Goal: Answer question/provide support: Answer question/provide support

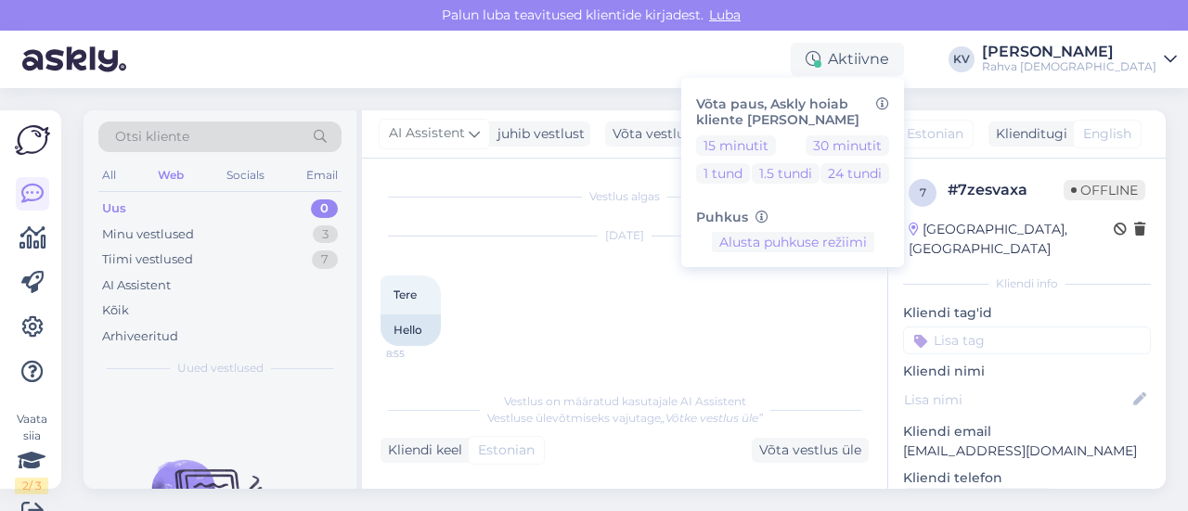
click at [228, 222] on div "Minu vestlused 3" at bounding box center [219, 235] width 243 height 26
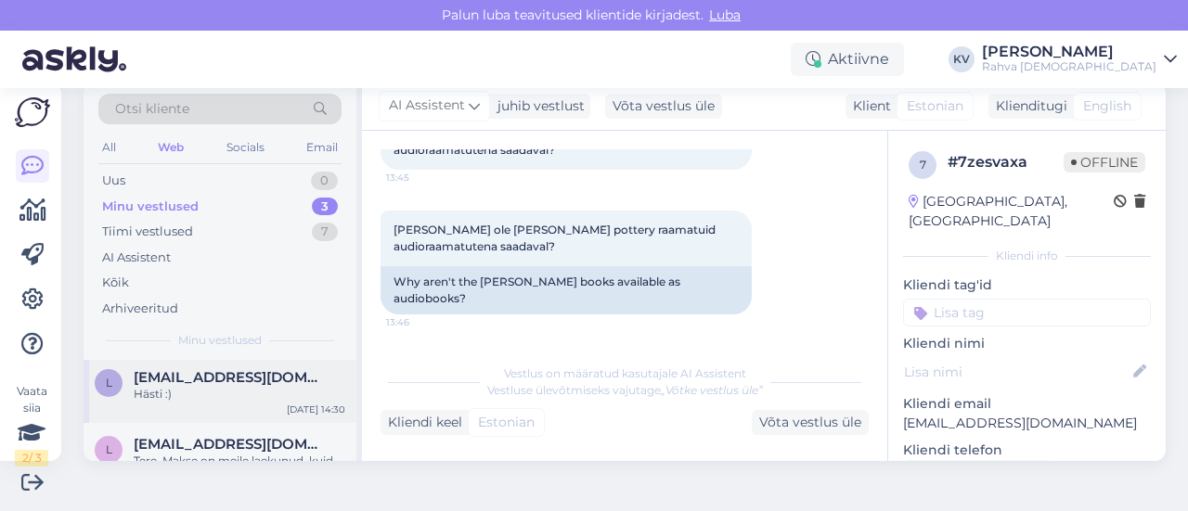
scroll to position [158, 0]
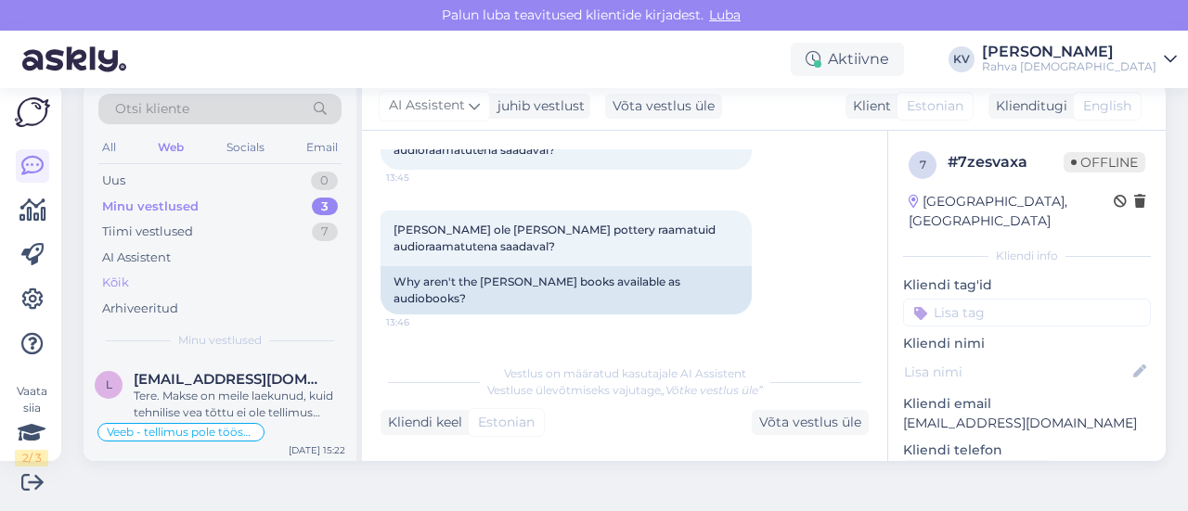
click at [178, 275] on div "Kõik" at bounding box center [219, 283] width 243 height 26
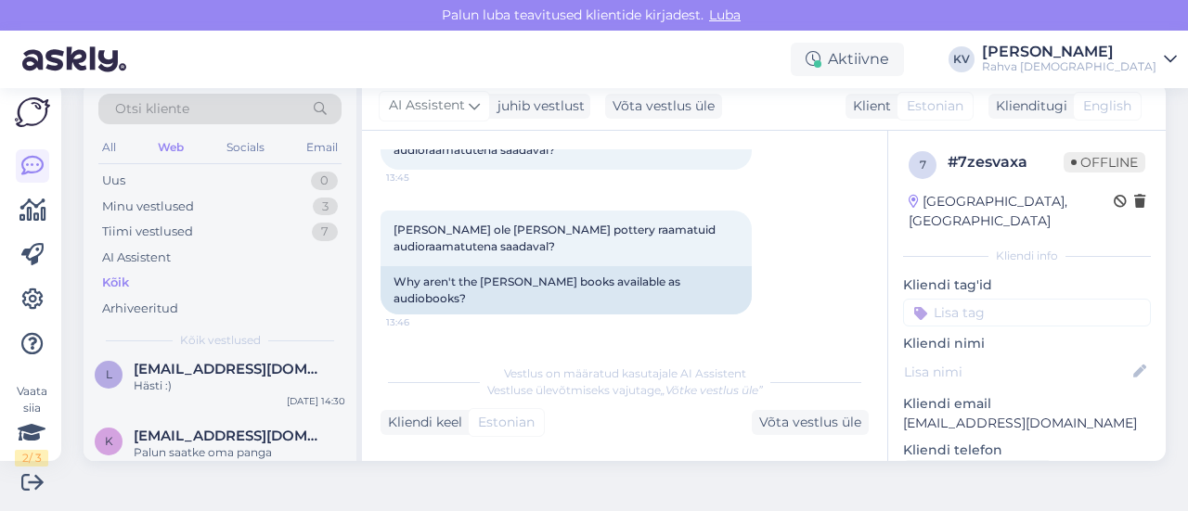
scroll to position [650, 0]
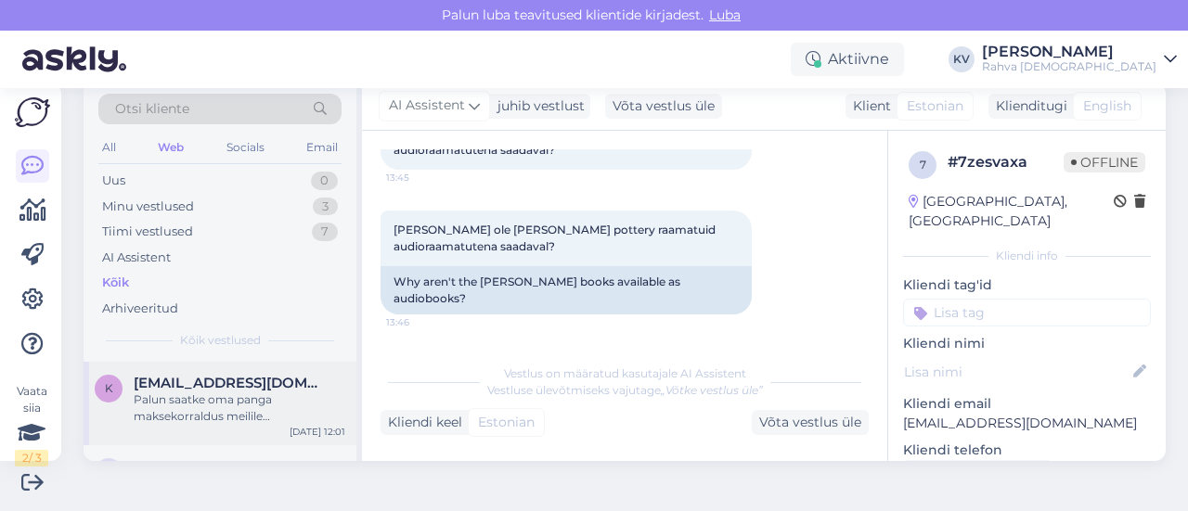
click at [198, 410] on div "Palun saatke oma panga maksekorraldus meilile [EMAIL_ADDRESS][DOMAIN_NAME], et …" at bounding box center [240, 408] width 212 height 33
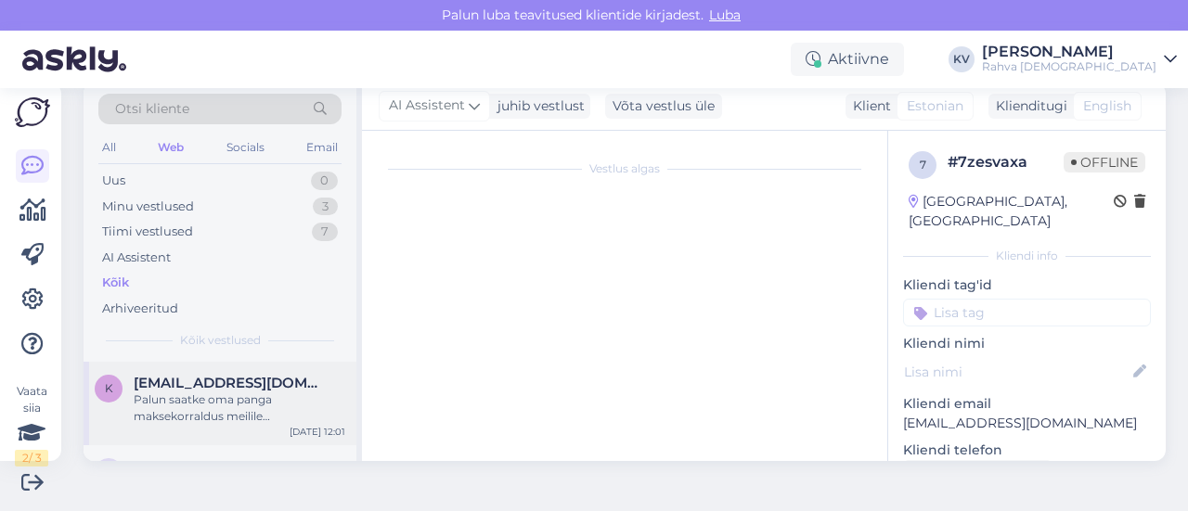
scroll to position [388, 0]
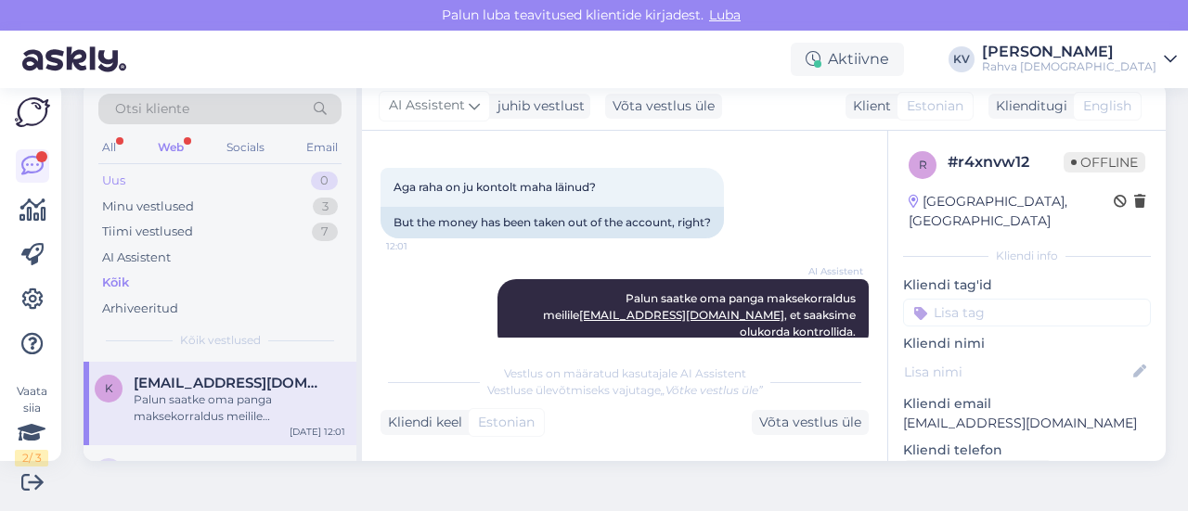
click at [139, 183] on div "Uus 0" at bounding box center [219, 181] width 243 height 26
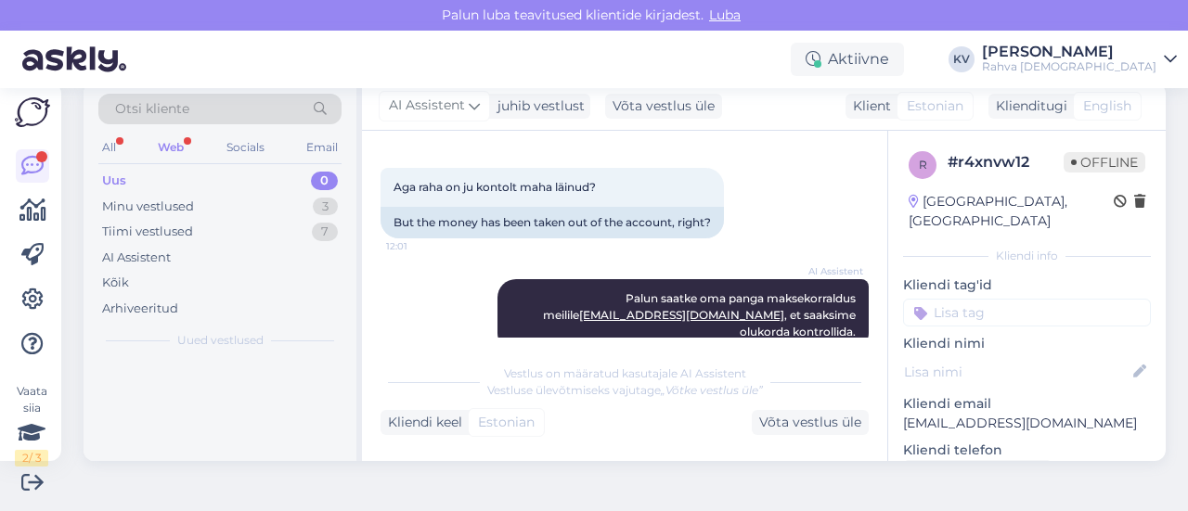
scroll to position [0, 0]
click at [162, 205] on div "Minu vestlused" at bounding box center [148, 207] width 92 height 19
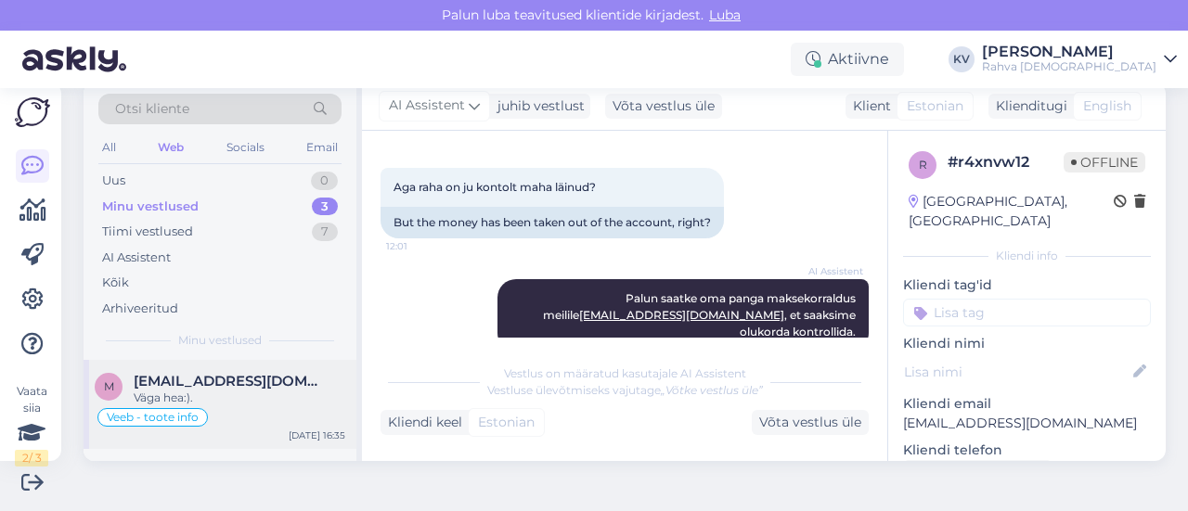
click at [210, 393] on div "Väga hea:)." at bounding box center [240, 398] width 212 height 17
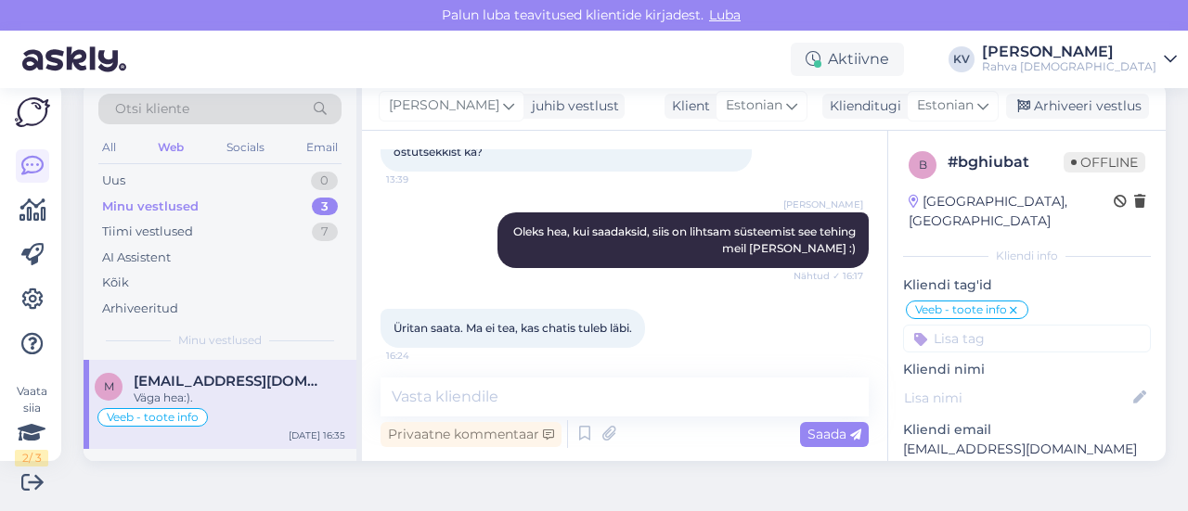
scroll to position [1078, 0]
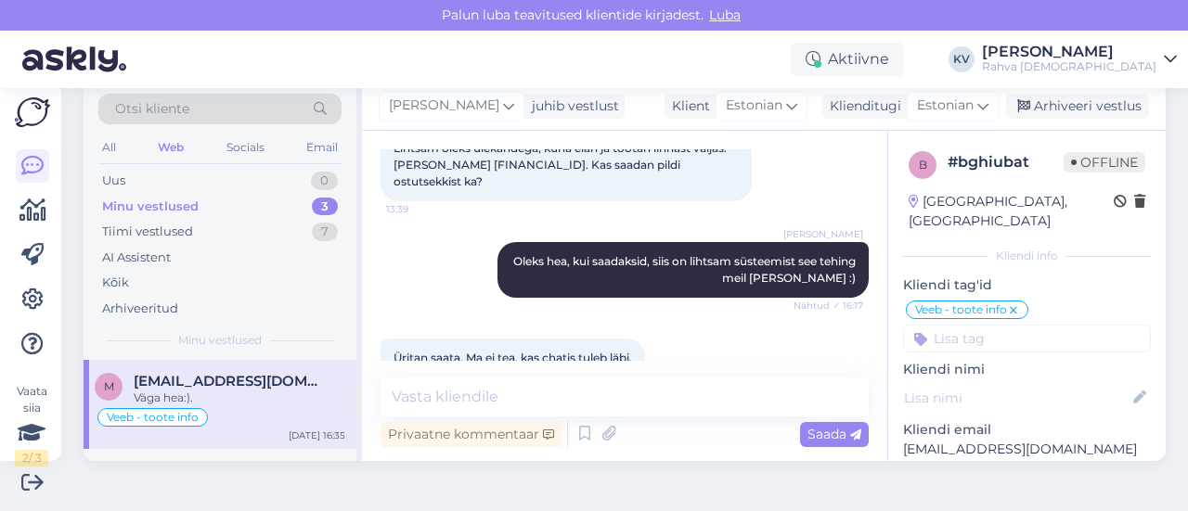
click at [970, 440] on p "[EMAIL_ADDRESS][DOMAIN_NAME]" at bounding box center [1027, 449] width 248 height 19
copy p "[EMAIL_ADDRESS][DOMAIN_NAME]"
click at [172, 170] on div "Uus 1" at bounding box center [219, 181] width 243 height 26
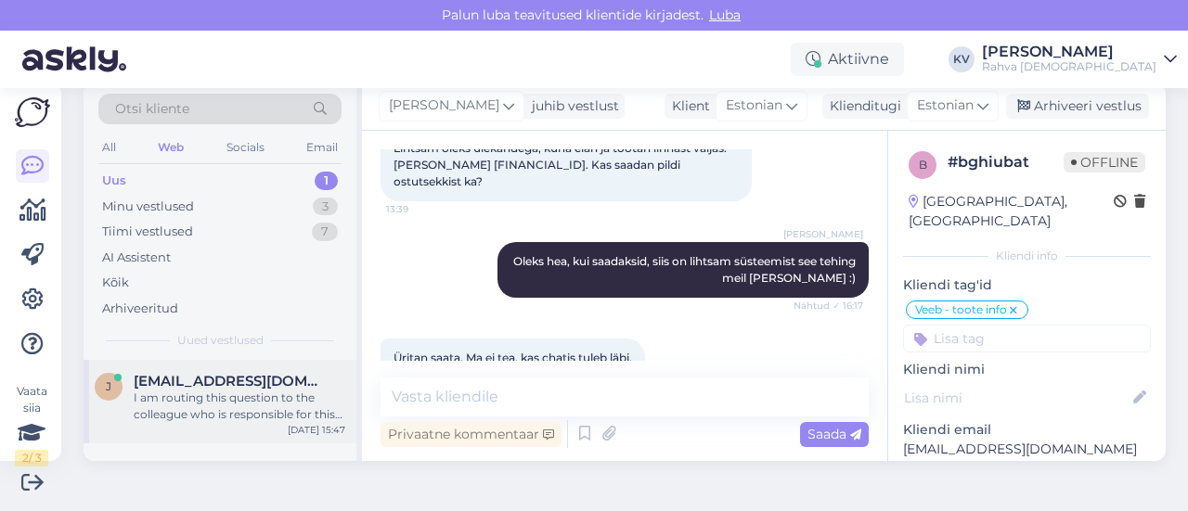
click at [174, 401] on div "I am routing this question to the colleague who is responsible for this topic. …" at bounding box center [240, 406] width 212 height 33
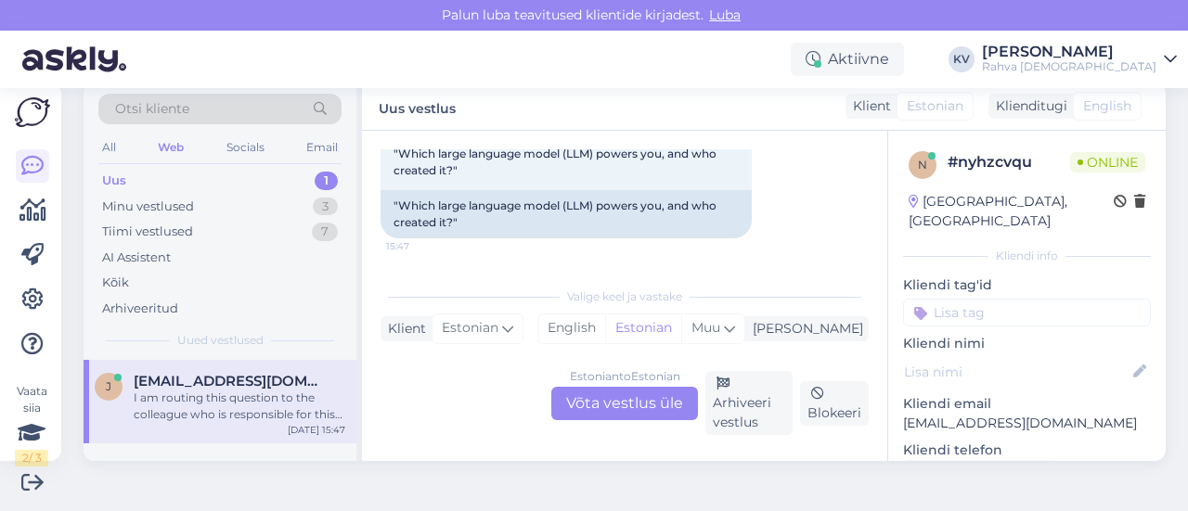
scroll to position [1545, 0]
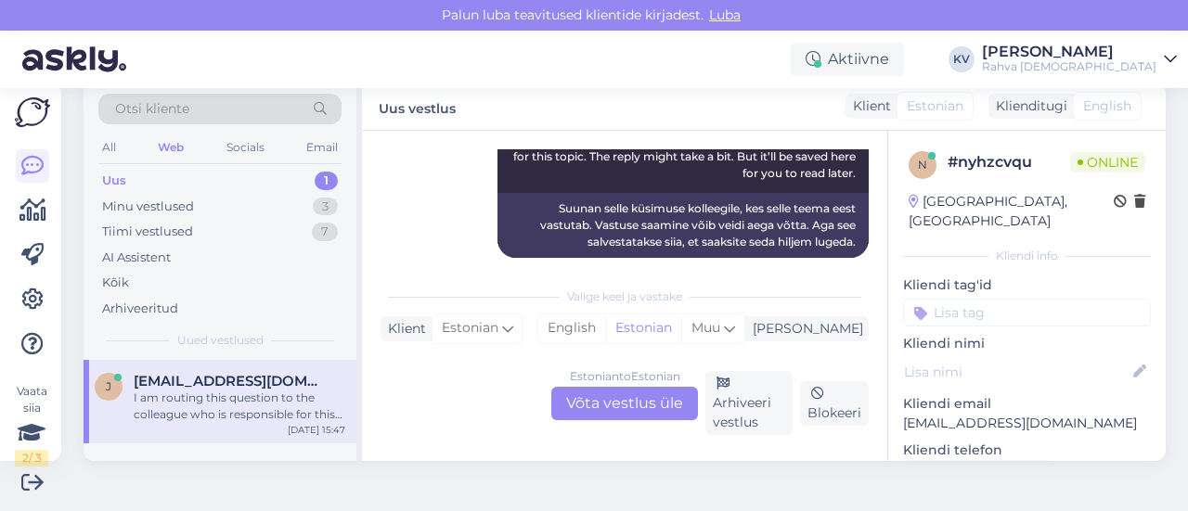
click at [622, 396] on div "Estonian to Estonian Võta vestlus üle" at bounding box center [624, 403] width 147 height 33
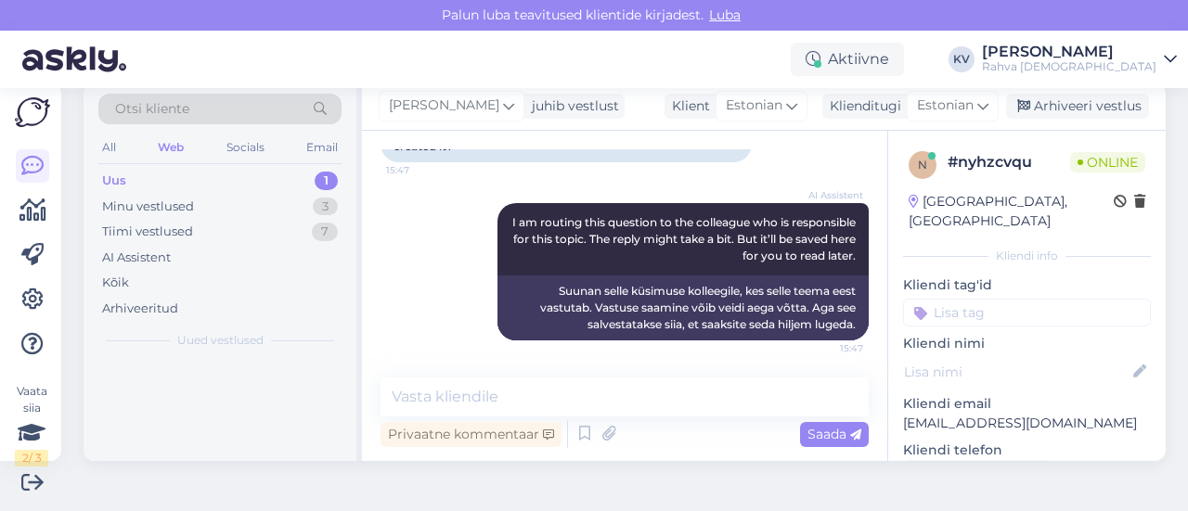
scroll to position [1445, 0]
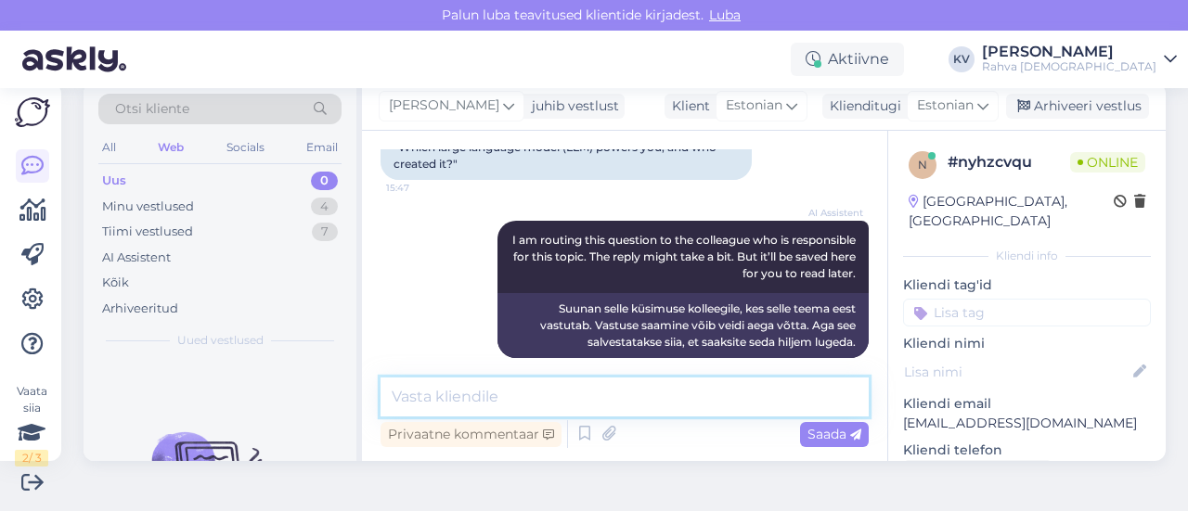
click at [516, 387] on textarea at bounding box center [624, 397] width 488 height 39
type textarea "A"
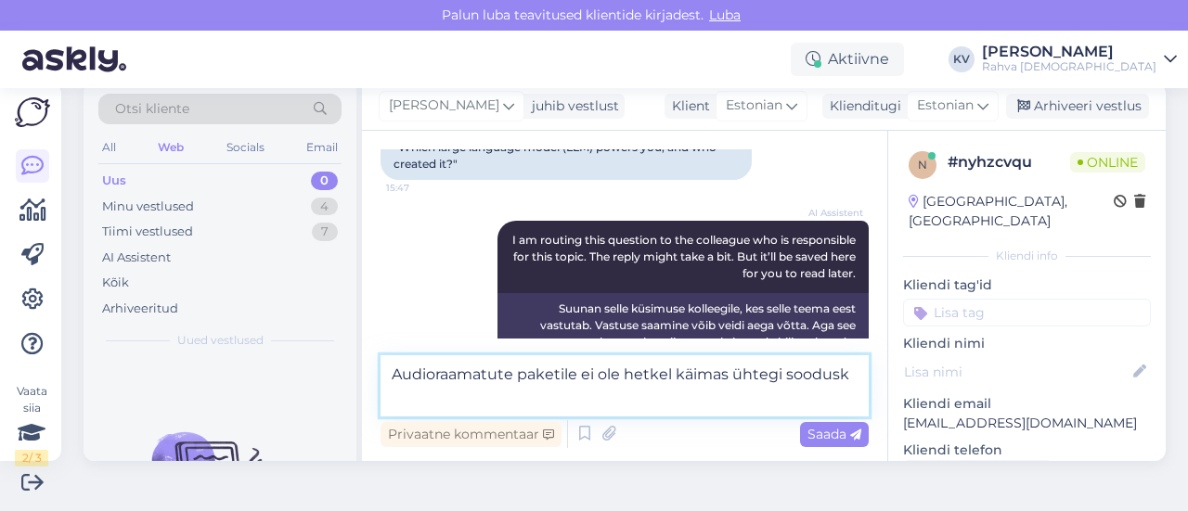
scroll to position [1467, 0]
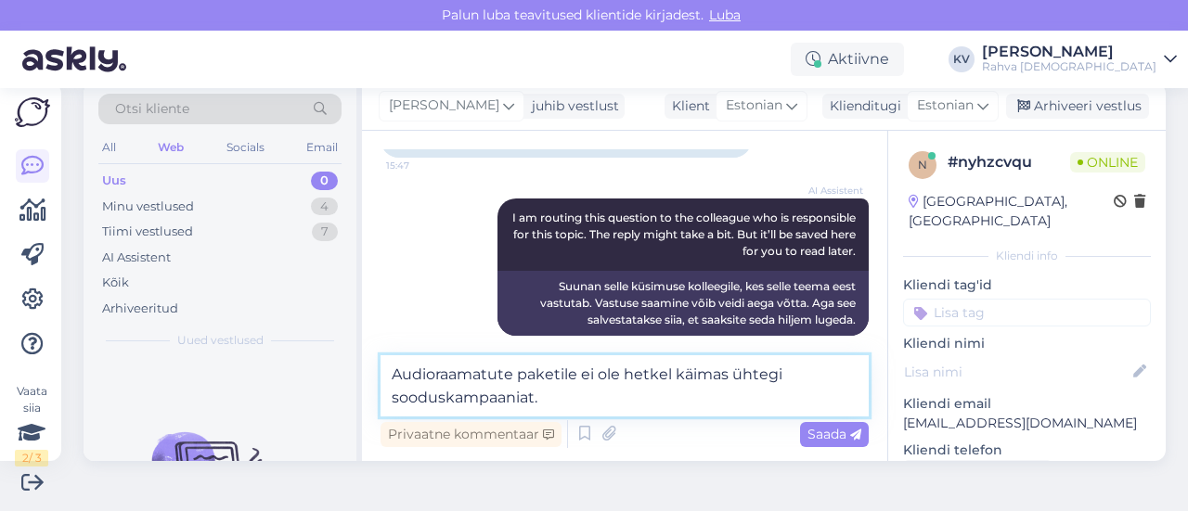
type textarea "Audioraamatute paketile ei ole hetkel käimas ühtegi sooduskampaaniat."
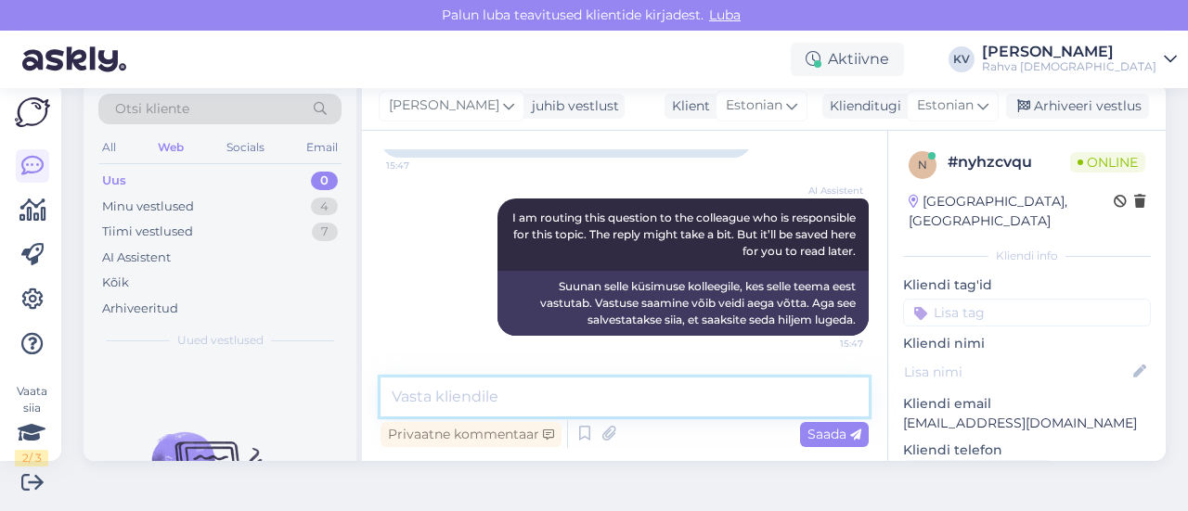
scroll to position [1541, 0]
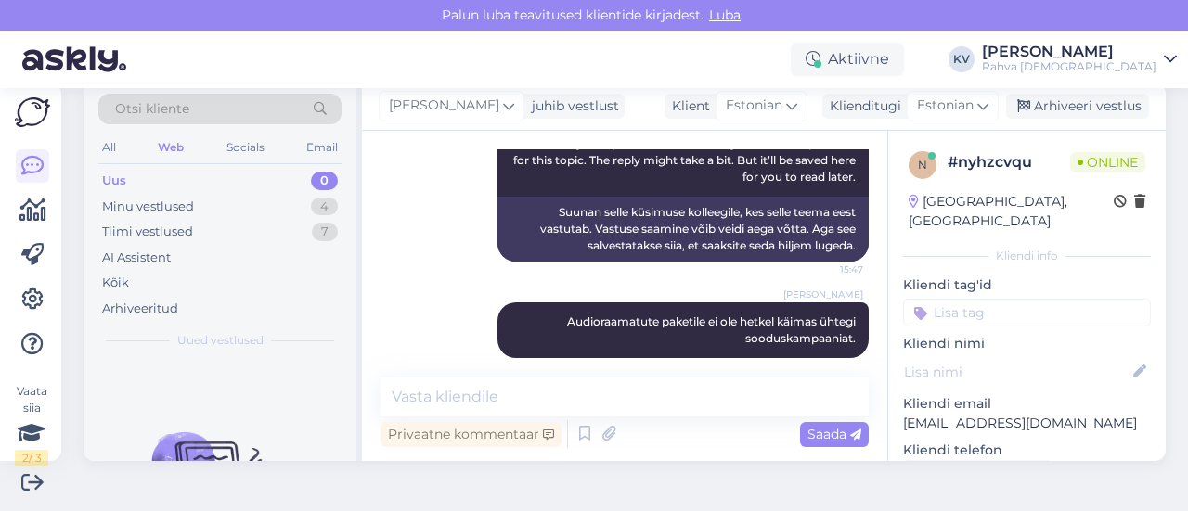
click at [180, 187] on div "Uus 0" at bounding box center [219, 181] width 243 height 26
click at [962, 299] on input at bounding box center [1027, 313] width 248 height 28
type input "Äpp - küsimus"
click at [986, 355] on span "Äpp - küsimus" at bounding box center [1026, 360] width 81 height 11
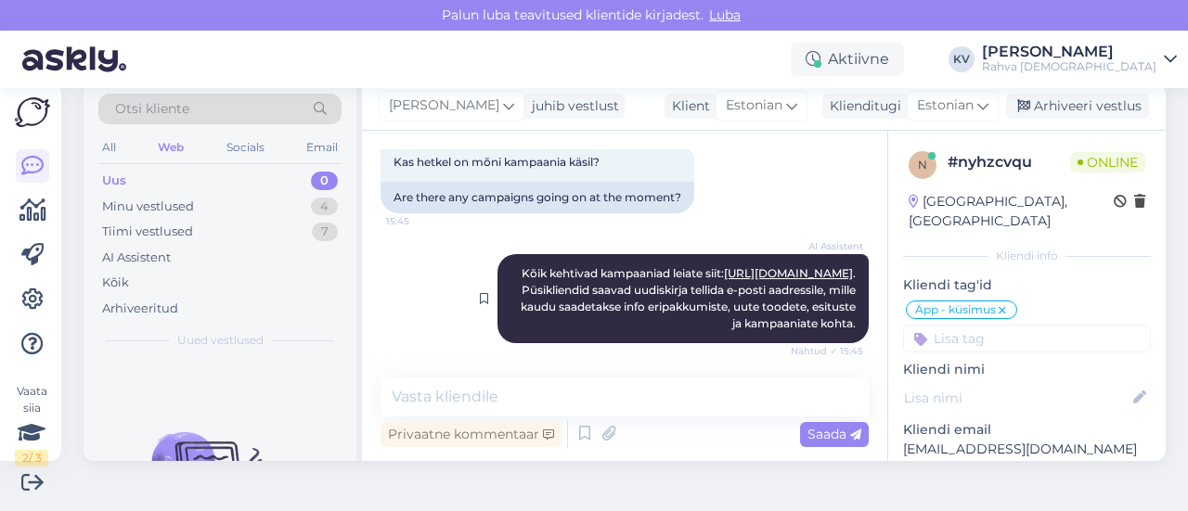
scroll to position [892, 0]
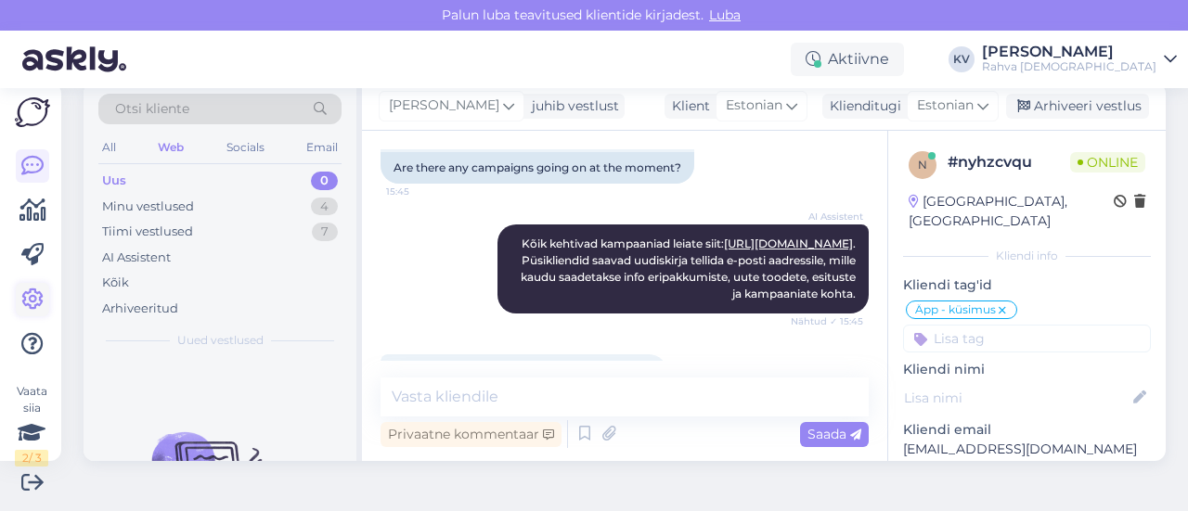
click at [20, 287] on link at bounding box center [32, 299] width 33 height 33
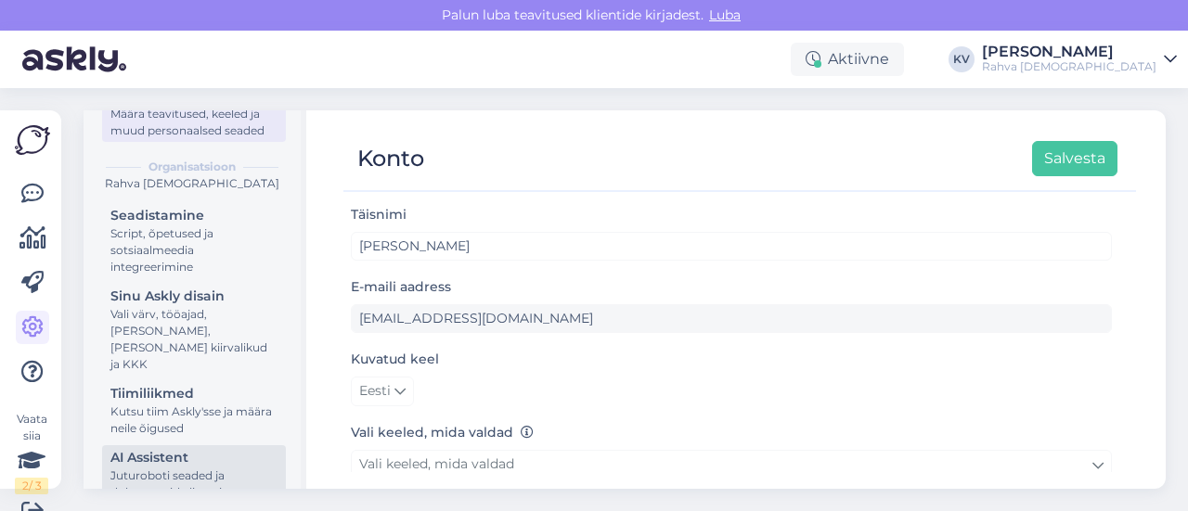
scroll to position [278, 0]
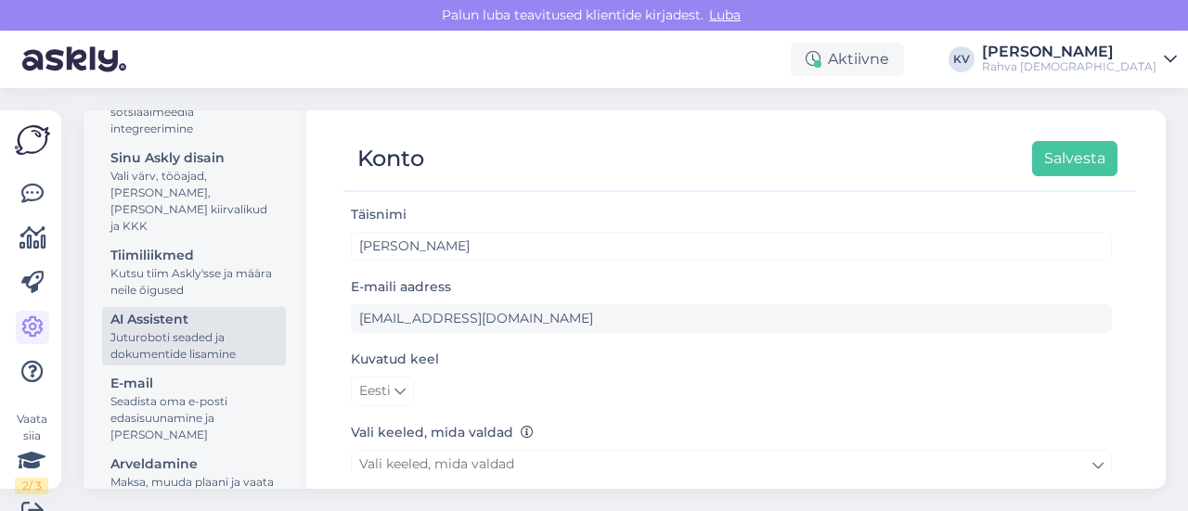
click at [166, 341] on div "Juturoboti seaded ja dokumentide lisamine" at bounding box center [193, 345] width 167 height 33
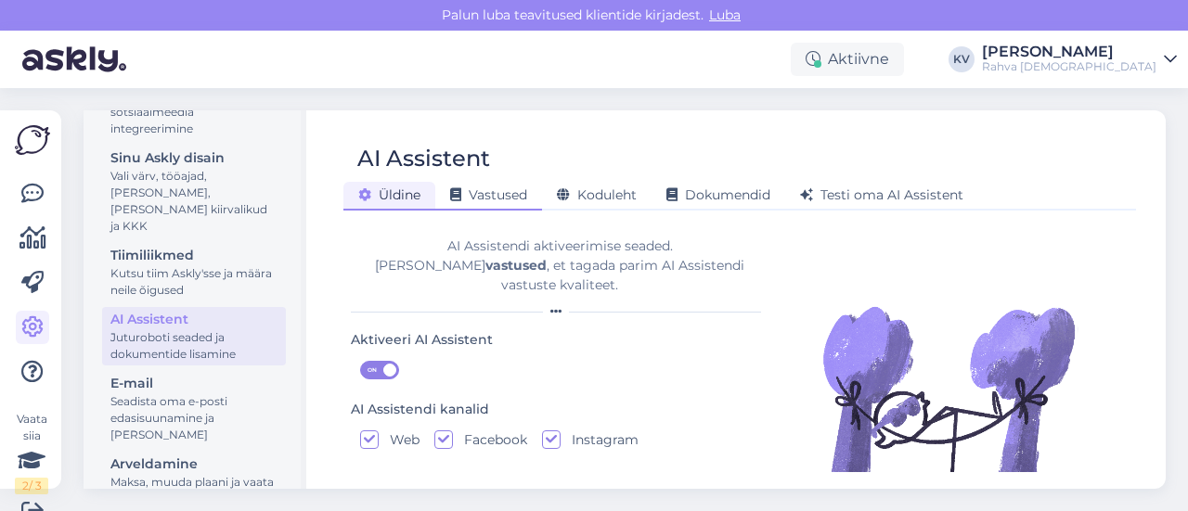
click at [503, 205] on div "Vastused" at bounding box center [488, 196] width 107 height 29
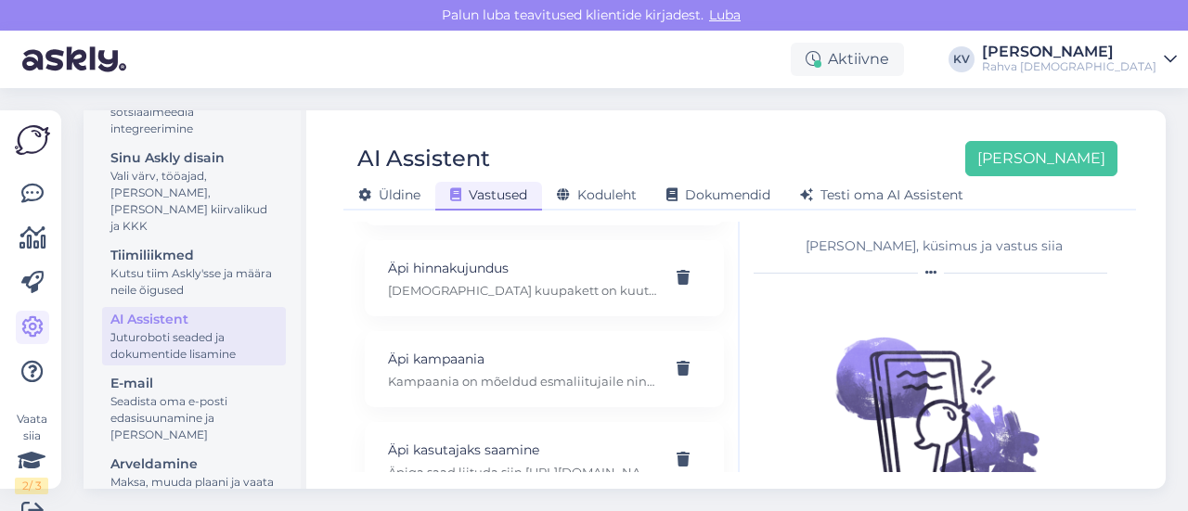
scroll to position [928, 0]
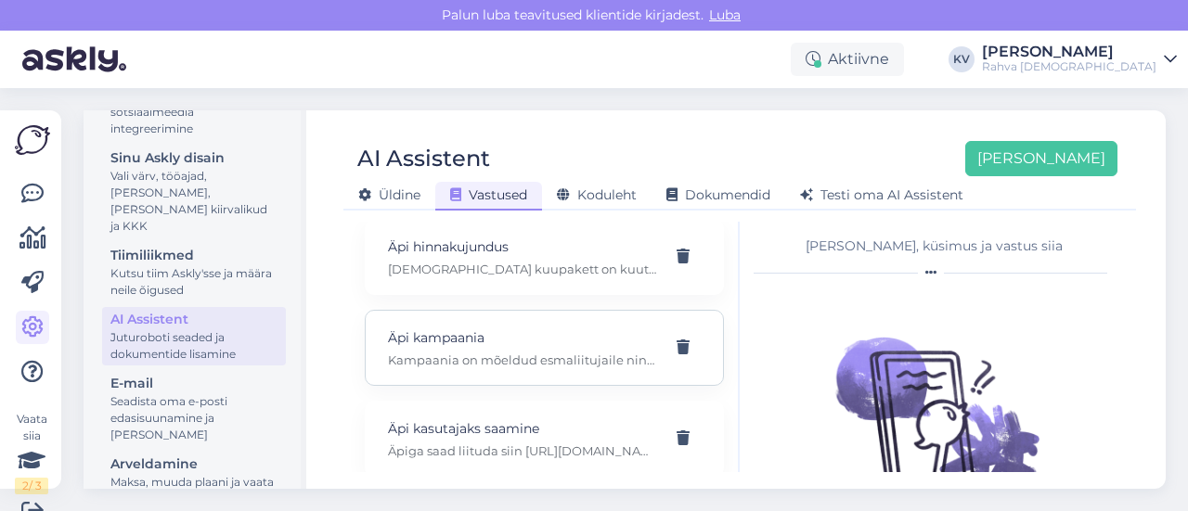
click at [511, 363] on div "Äpi kampaania Kampaania on mõeldud esmaliitujaile ning selleks, et sooduskood r…" at bounding box center [522, 348] width 268 height 41
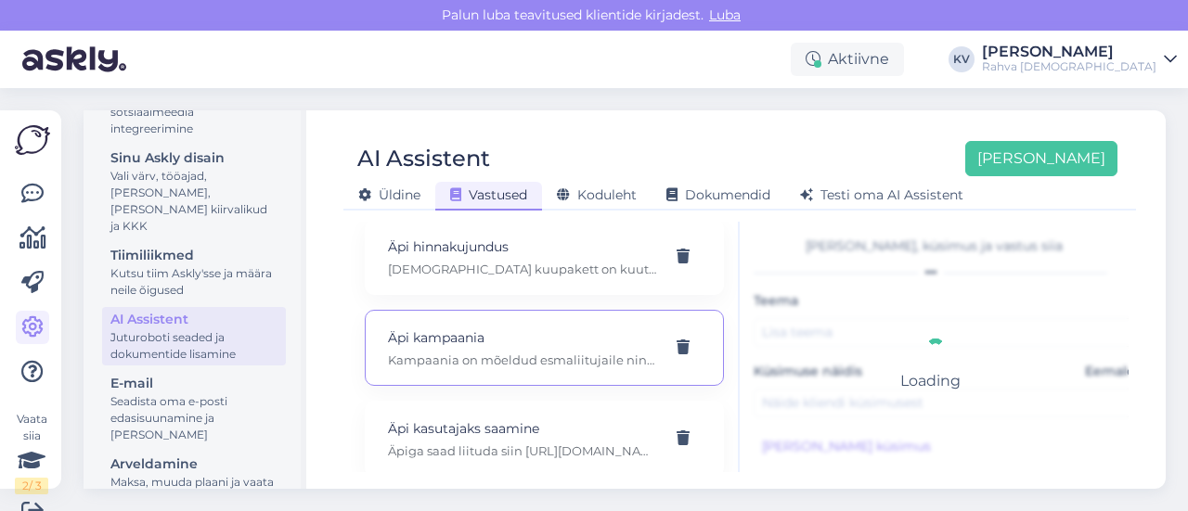
type input "Äpi kampaania"
type input "[PERSON_NAME] info sellest audioäpi soodustusest aga ei ole võimalik seda koodi…"
type textarea "Kampaania on mõeldud esmaliitujaile ning selleks, et sooduskood rakenduks tuleb…"
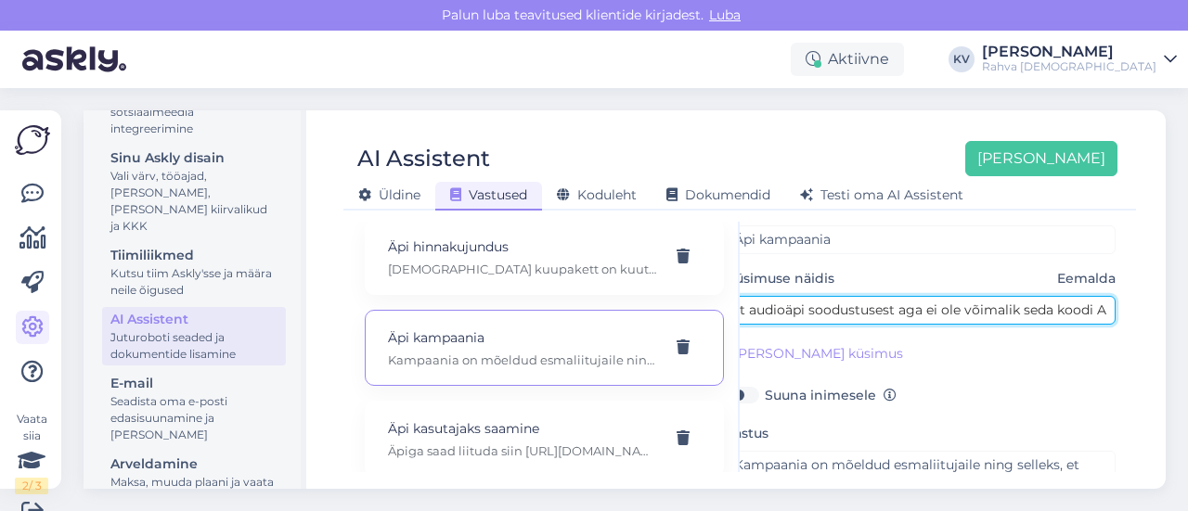
scroll to position [93, 50]
drag, startPoint x: 922, startPoint y: 316, endPoint x: 1115, endPoint y: 320, distance: 193.0
click at [1115, 320] on div "Kasuta AI Assistenti. Vajuta '[PERSON_NAME] uus' ja [PERSON_NAME] küsimused ja …" at bounding box center [739, 347] width 792 height 251
click at [1052, 307] on input "[PERSON_NAME] info sellest audioäpi soodustusest aga ei ole võimalik seda koodi…" at bounding box center [920, 310] width 390 height 29
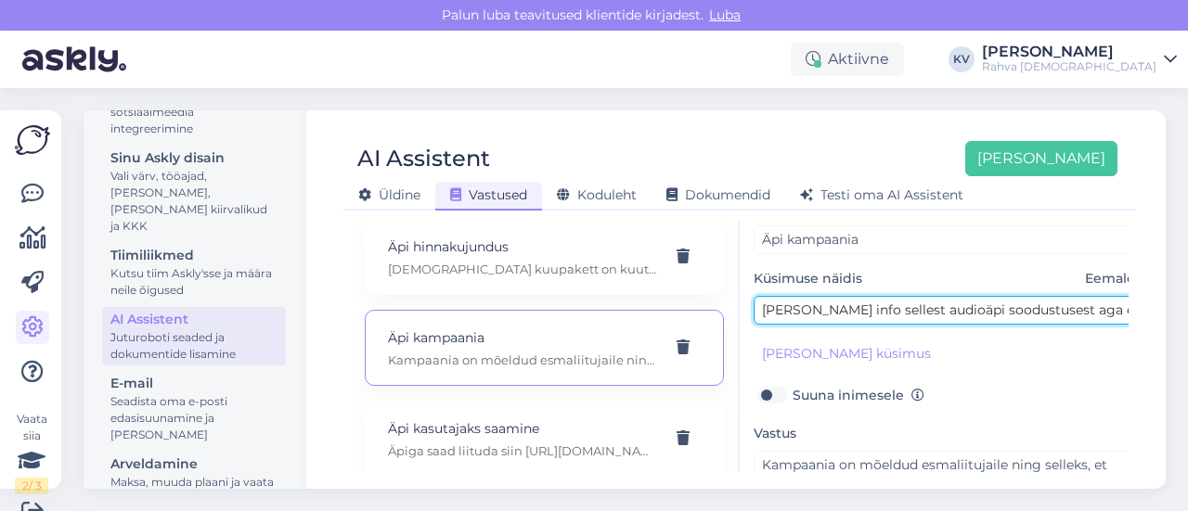
drag, startPoint x: 897, startPoint y: 306, endPoint x: 650, endPoint y: 311, distance: 247.8
click at [650, 311] on div "Kasuta AI Assistenti. Vajuta '[PERSON_NAME] uus' ja [PERSON_NAME] küsimused ja …" at bounding box center [740, 347] width 778 height 251
click at [941, 312] on input "[PERSON_NAME] info sellest audioäpi soodustusest aga ei ole võimalik seda koodi…" at bounding box center [948, 310] width 390 height 29
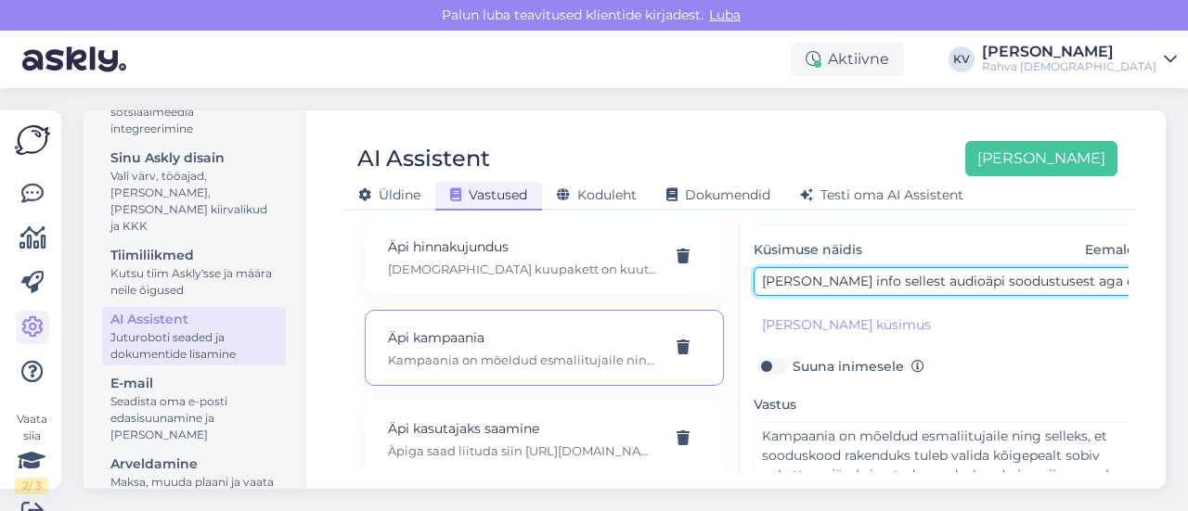
scroll to position [93, 0]
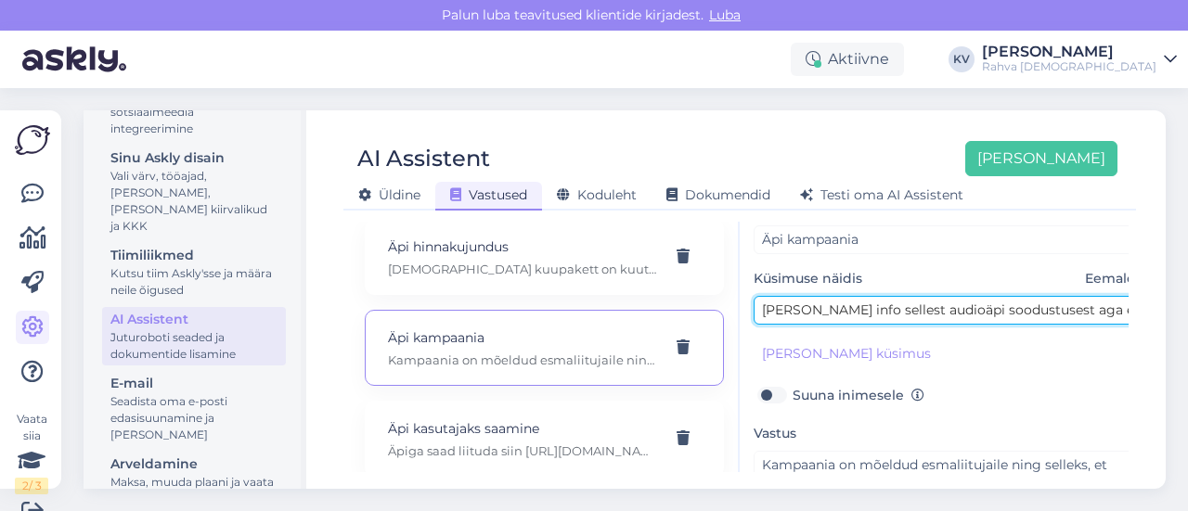
click at [809, 318] on input "[PERSON_NAME] info sellest audioäpi soodustusest aga ei ole võimalik seda koodi…" at bounding box center [948, 310] width 390 height 29
click at [809, 317] on input "[PERSON_NAME] info sellest audioäpi soodustusest aga ei ole võimalik seda koodi…" at bounding box center [948, 310] width 390 height 29
click at [842, 313] on input "[PERSON_NAME] info sellest audioäpi soodustusest aga ei ole võimalik seda koodi…" at bounding box center [948, 310] width 390 height 29
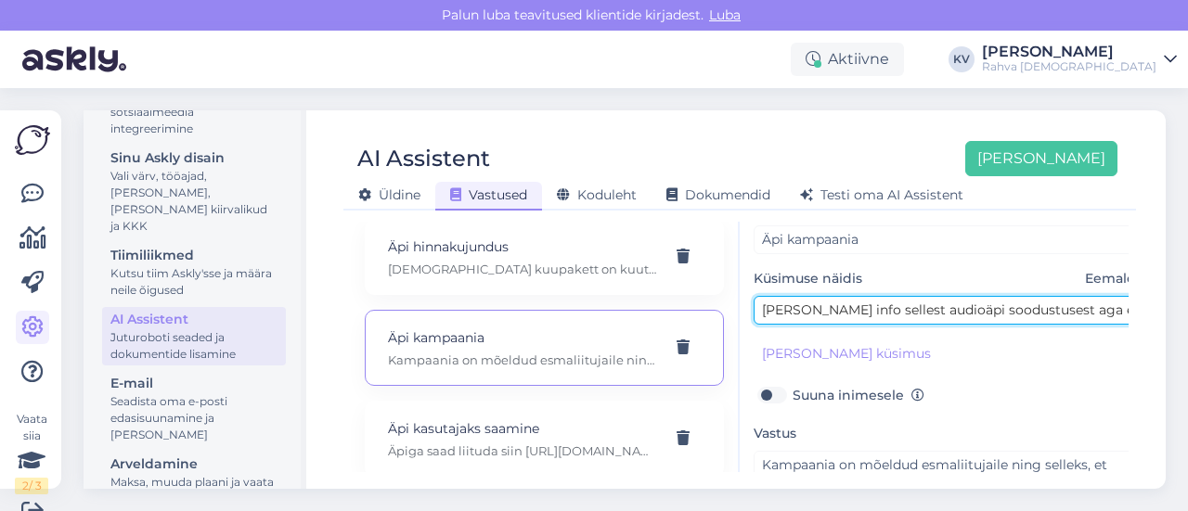
click at [842, 313] on input "[PERSON_NAME] info sellest audioäpi soodustusest aga ei ole võimalik seda koodi…" at bounding box center [948, 310] width 390 height 29
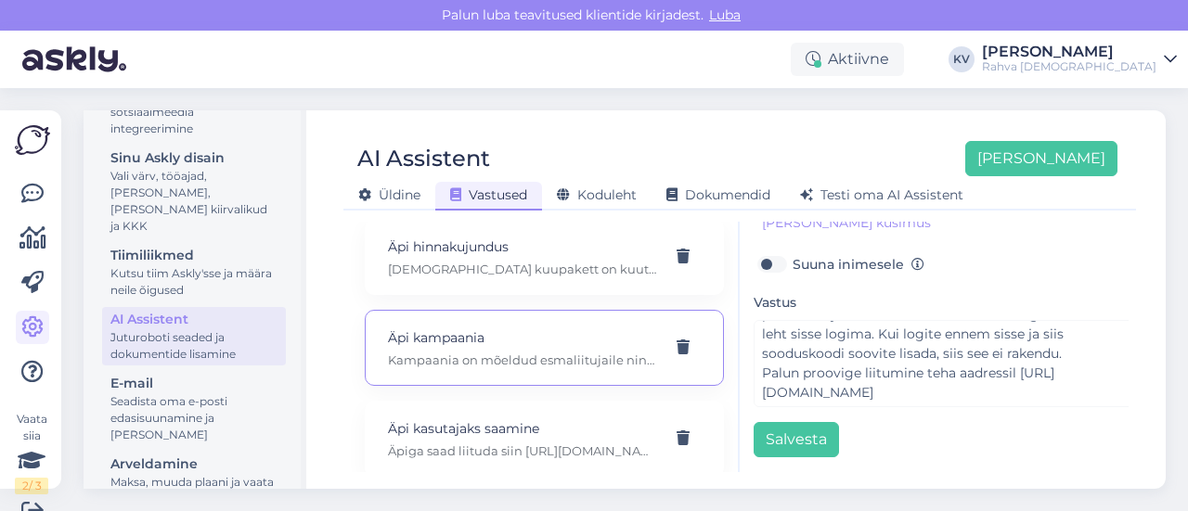
scroll to position [141, 0]
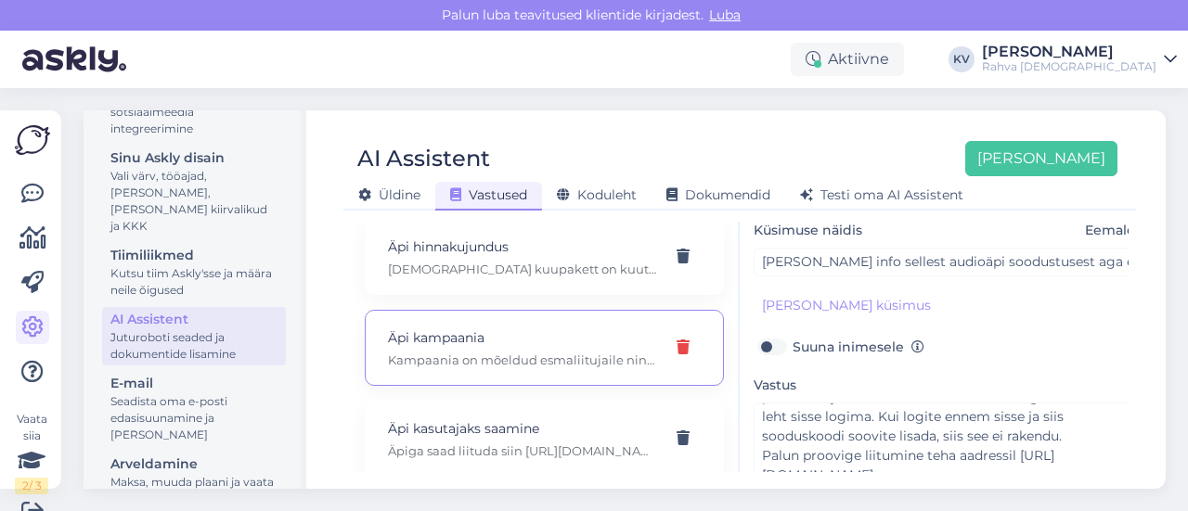
click at [669, 359] on div at bounding box center [682, 347] width 35 height 33
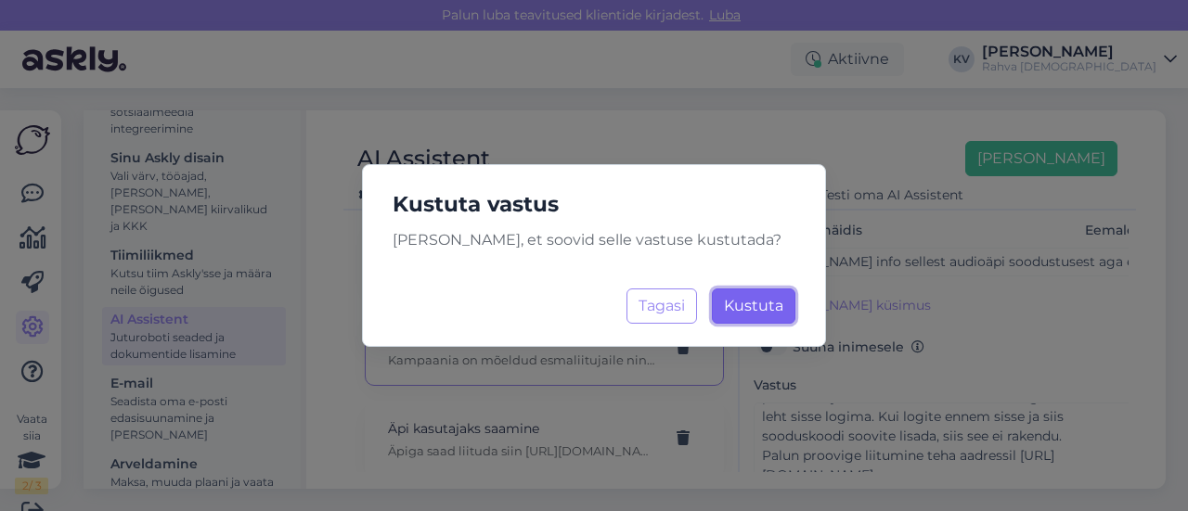
click at [748, 311] on span "Kustuta" at bounding box center [753, 306] width 59 height 18
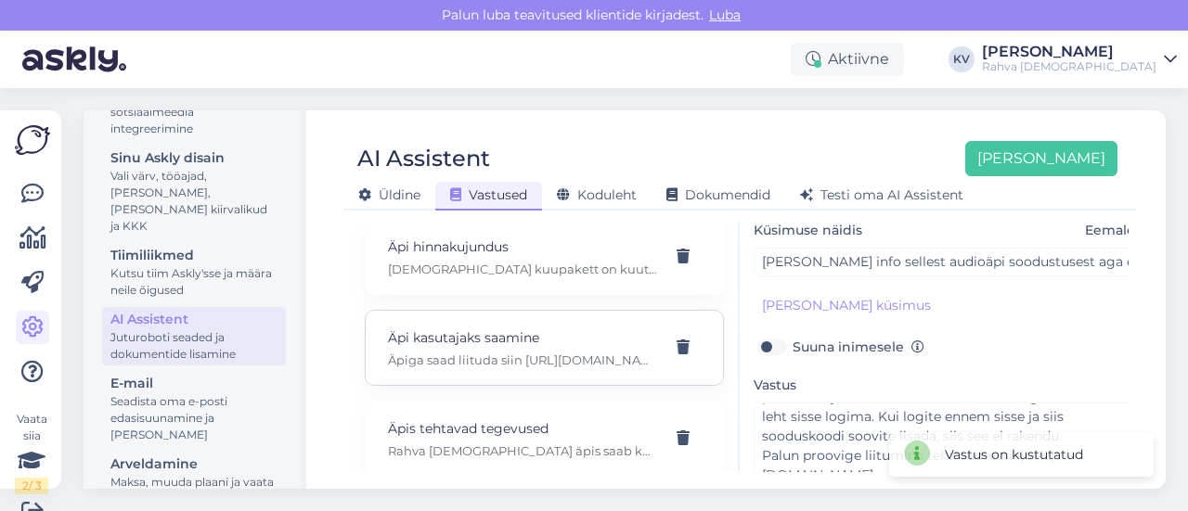
click at [525, 348] on p "Äpi kasutajaks saamine" at bounding box center [522, 338] width 268 height 20
type input "Äpi kasutajaks saamine"
type input "Kuidas liituda kuupaketiga?"
type textarea "Äpiga saad liituda siin [URL][DOMAIN_NAME]. Kui sul on Rahva [DEMOGRAPHIC_DATA]…"
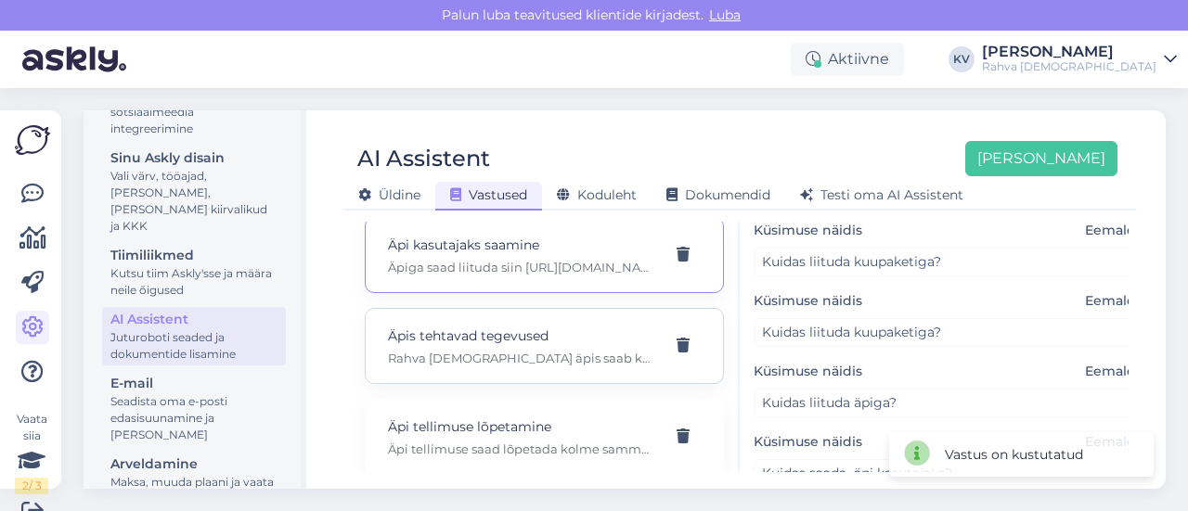
click at [519, 346] on p "Äpis tehtavad tegevused" at bounding box center [522, 336] width 268 height 20
type input "Äpis tehtavad tegevused"
type input "Mida saab teha Rahva [DEMOGRAPHIC_DATA] äpis?"
type textarea "Rahva [DEMOGRAPHIC_DATA] äpis saab kuulata audioraamatuid ja lugeda e-raamatuid…"
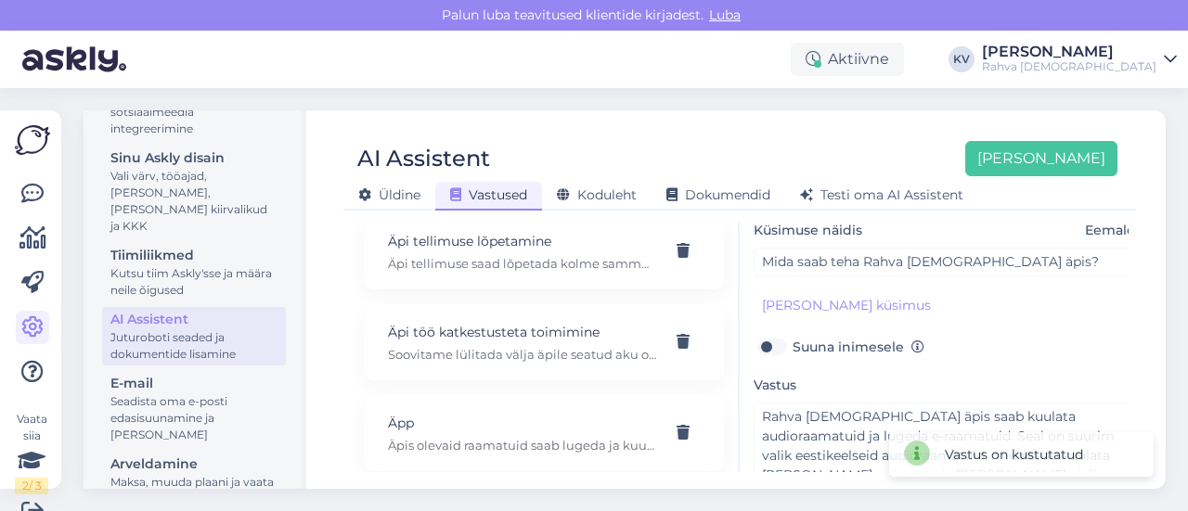
scroll to position [1299, 0]
click at [519, 355] on p "Äpis olevaid raamatuid saab lugeda ja kuulata [PERSON_NAME] Rahva Raamatu äpi." at bounding box center [522, 352] width 268 height 17
type input "Äpp"
type input "sooviks teada, et kas seal äpis olevaid e raamatuid saab ka alla laadida, et om…"
type textarea "Äpis olevaid raamatuid saab lugeda ja kuulata [PERSON_NAME] Rahva Raamatu äpi."
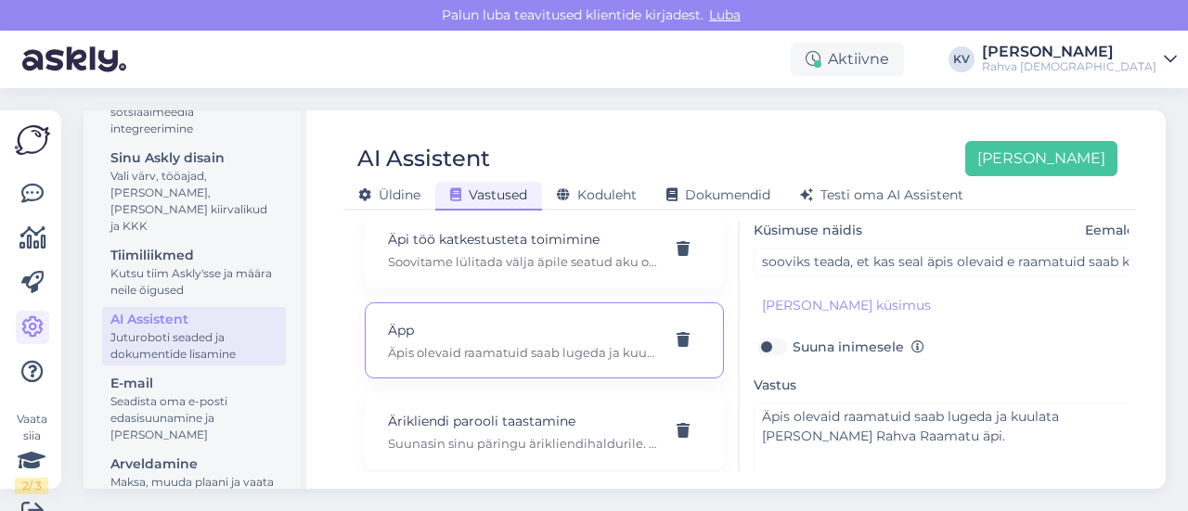
scroll to position [1485, 0]
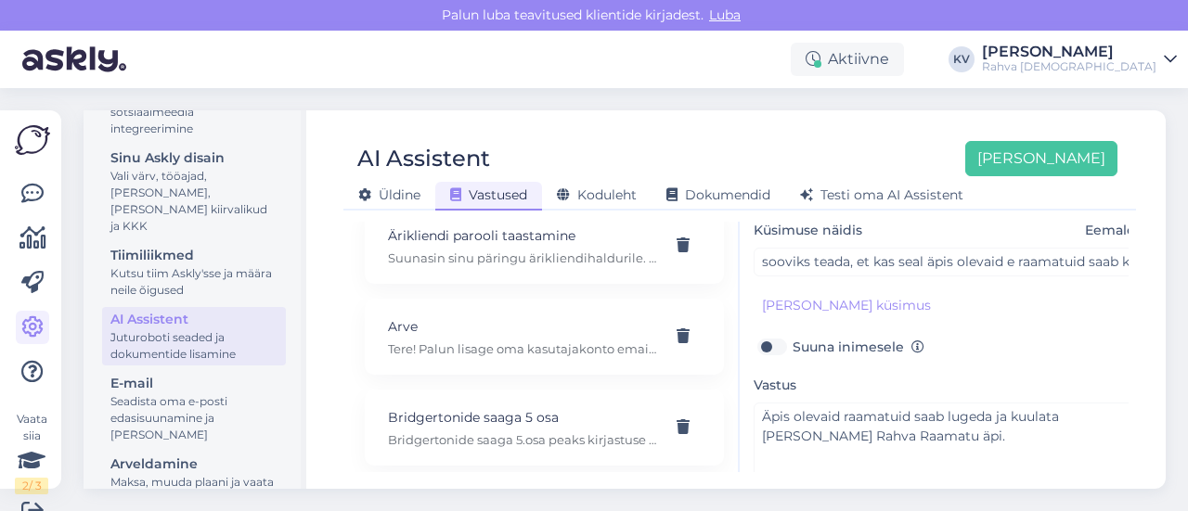
click at [519, 355] on p "Tere! Palun lisage oma kasutajakonto emaili aadress, et saaksin uurida meie poo…" at bounding box center [522, 349] width 268 height 17
type input "Arve"
type input "[PERSON_NAME] raamatu äppi, kuidas saan arve makstud teenuse eest."
checkbox input "true"
type textarea "Tere! Palun lisage oma kasutajakonto emaili aadress, et saaksin uurida meie poo…"
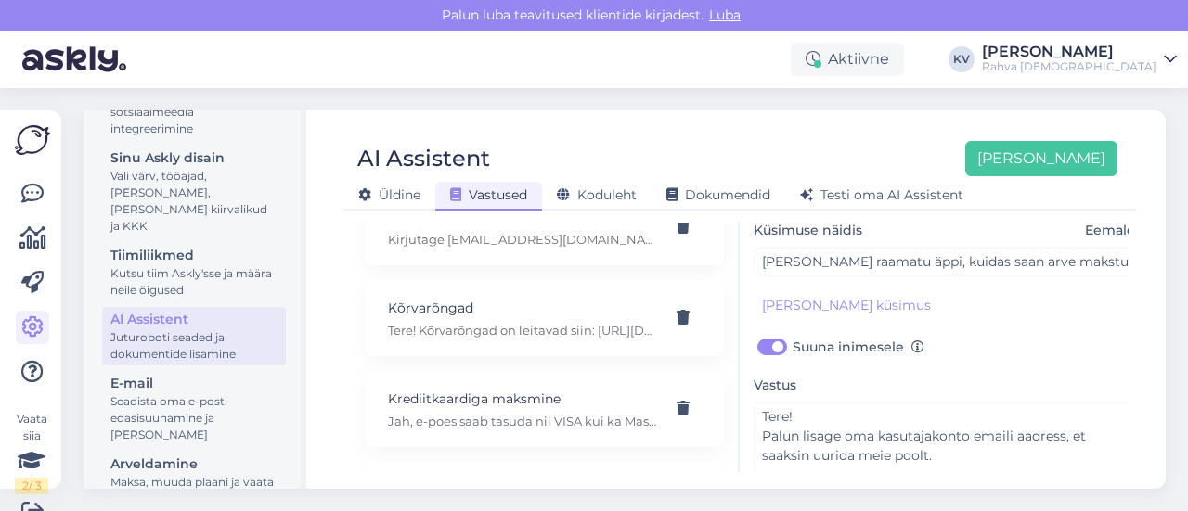
scroll to position [8630, 0]
click at [548, 173] on div "Koolikampaania [PERSON_NAME] koolikampaania. Pakkumised on leitavad siin: [URL]…" at bounding box center [544, 135] width 359 height 76
type input "Koolikampaania"
type input "millal tulevad müüki 2025/2026 päevikud ja muu koolikraam?"
checkbox input "false"
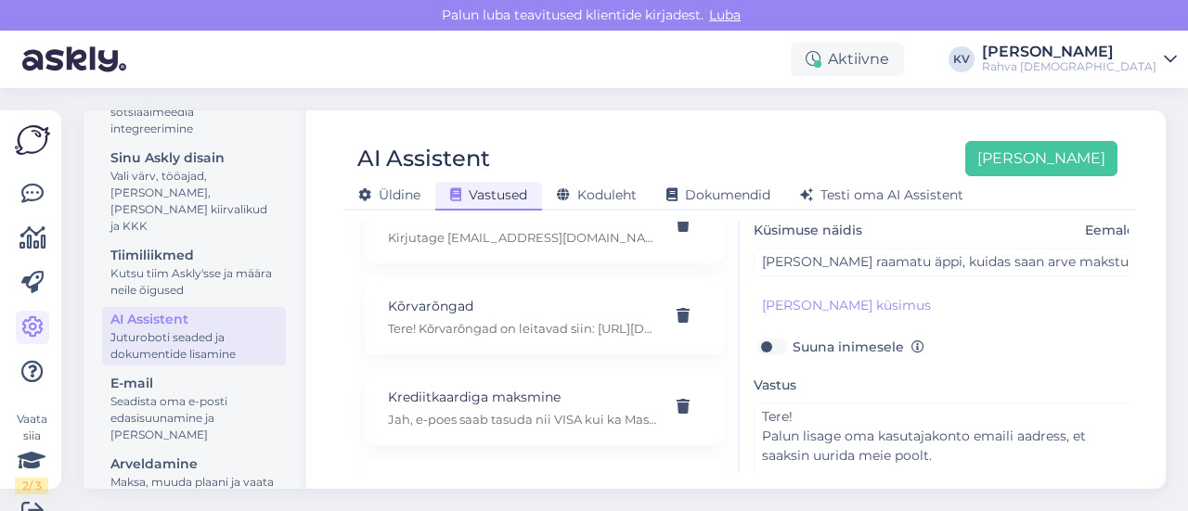
type textarea "[PERSON_NAME] koolikampaania. Pakkumised on leitavad siin: [URL][DOMAIN_NAME]"
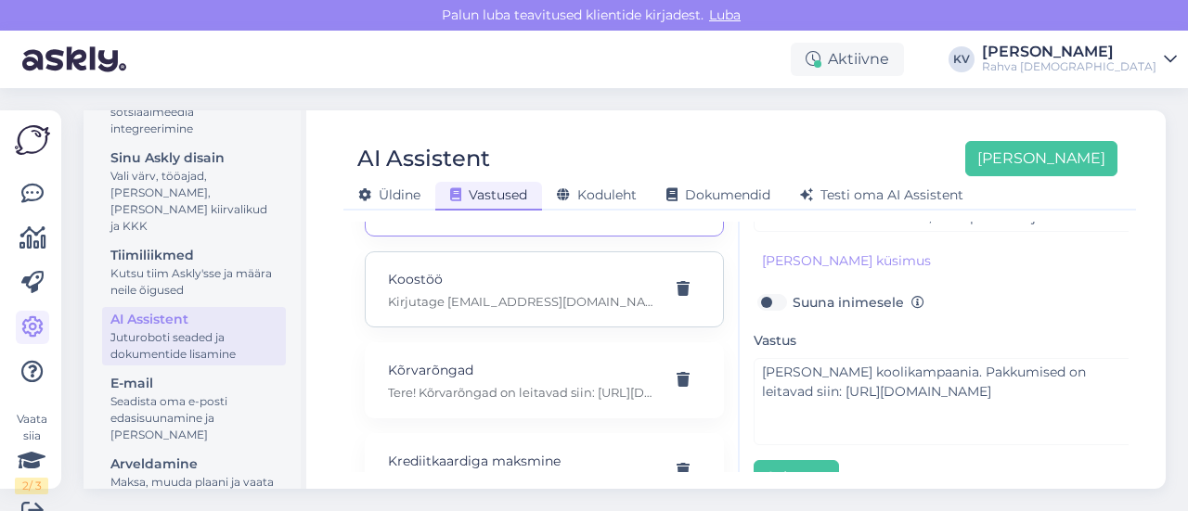
scroll to position [8537, 0]
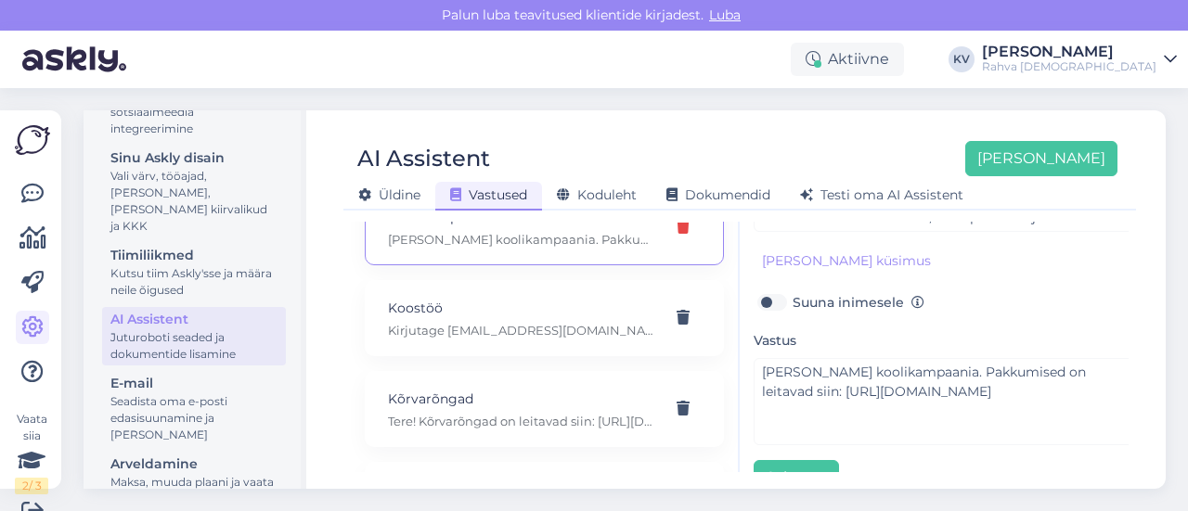
click at [676, 235] on icon at bounding box center [682, 227] width 13 height 15
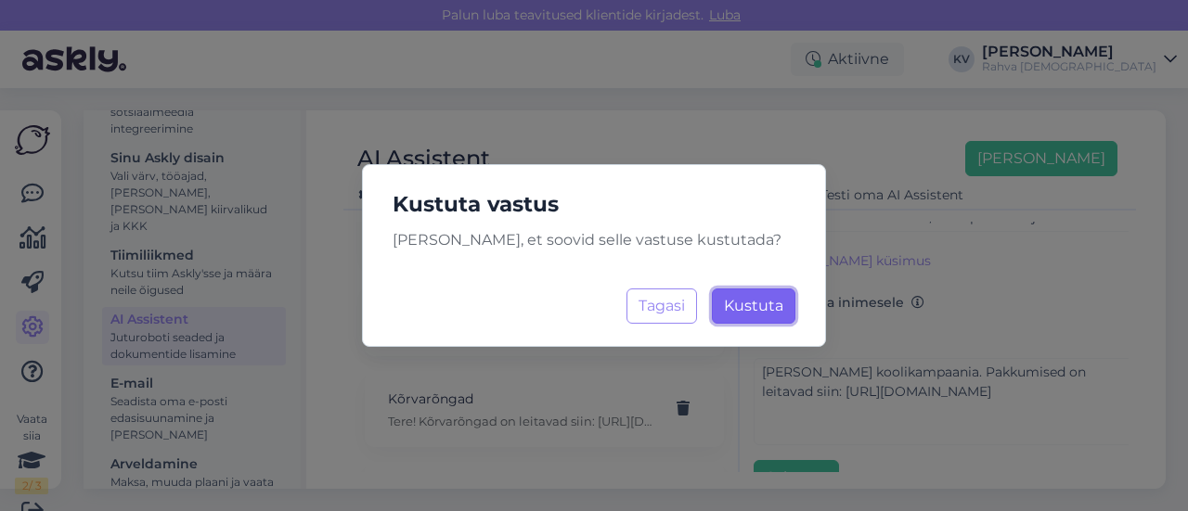
click at [766, 307] on span "Kustuta" at bounding box center [753, 306] width 59 height 18
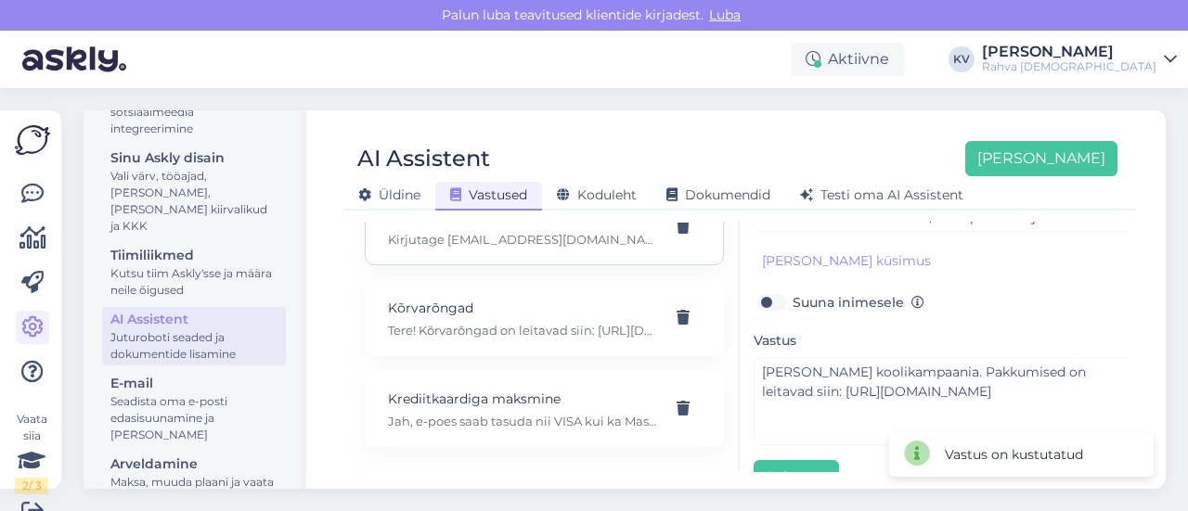
scroll to position [8630, 0]
click at [508, 246] on p "Tere! Kõrvarõngad on leitavad siin: [URL][DOMAIN_NAME]" at bounding box center [522, 237] width 268 height 17
type input "Kõrvarõngad"
type input "Soovin naisele kõrvarõngaid"
type textarea "Tere! Kõrvarõngad on leitavad siin: [URL][DOMAIN_NAME]"
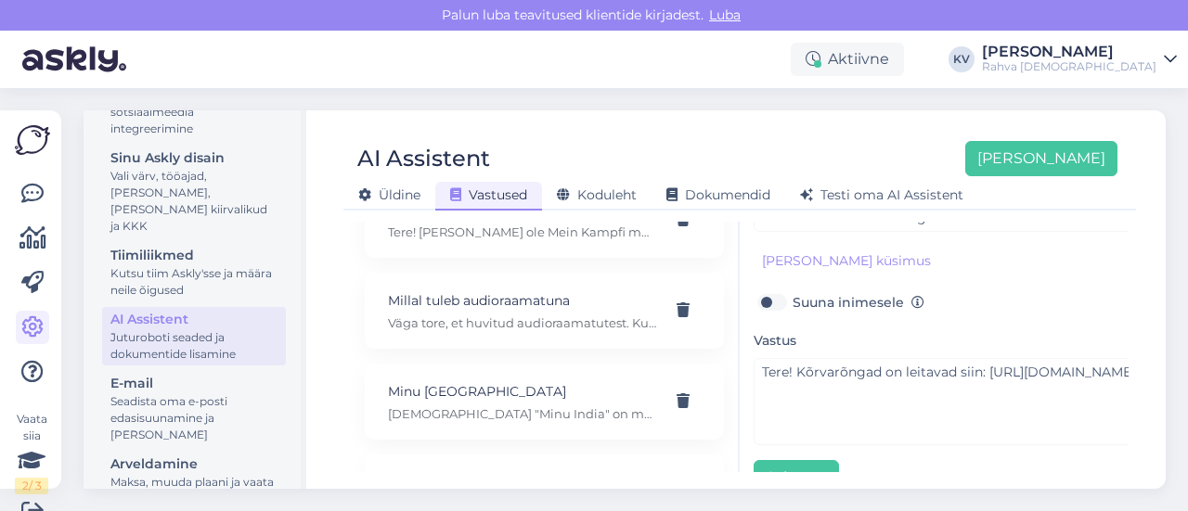
scroll to position [10022, 0]
click at [507, 256] on div "Millal tuleb audioraamatuna Väga tore, et huvitud audioraamatutest. Kui soovid,…" at bounding box center [544, 218] width 359 height 76
type input "Millal tuleb audioraamatuna"
type input "Millal tuleb audioraamatuna?"
type textarea "Väga tore, et huvitud audioraamatutest. Kui soovid, et see tulevikus lisanduks,…"
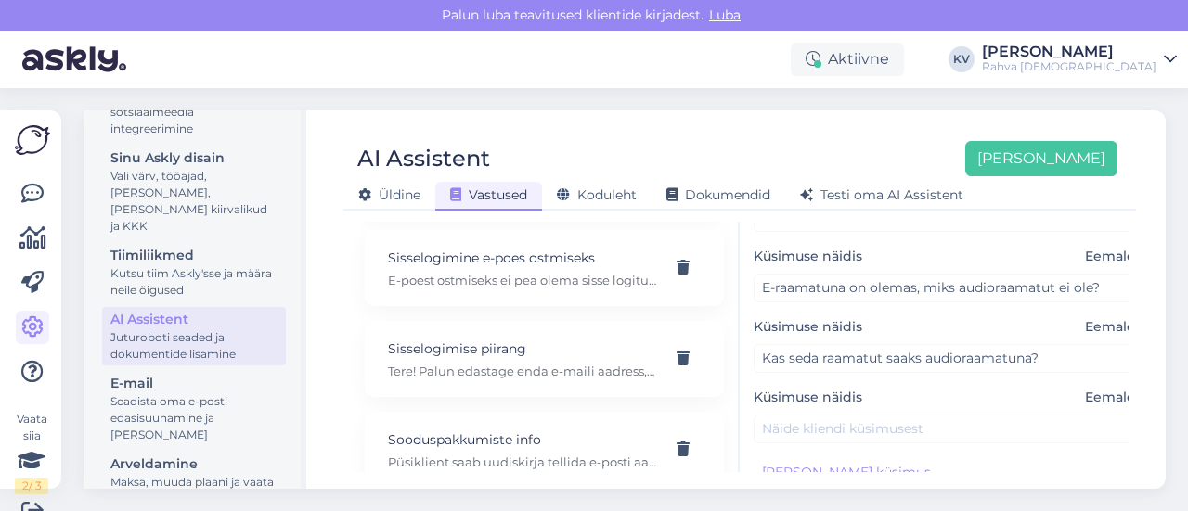
scroll to position [14012, 0]
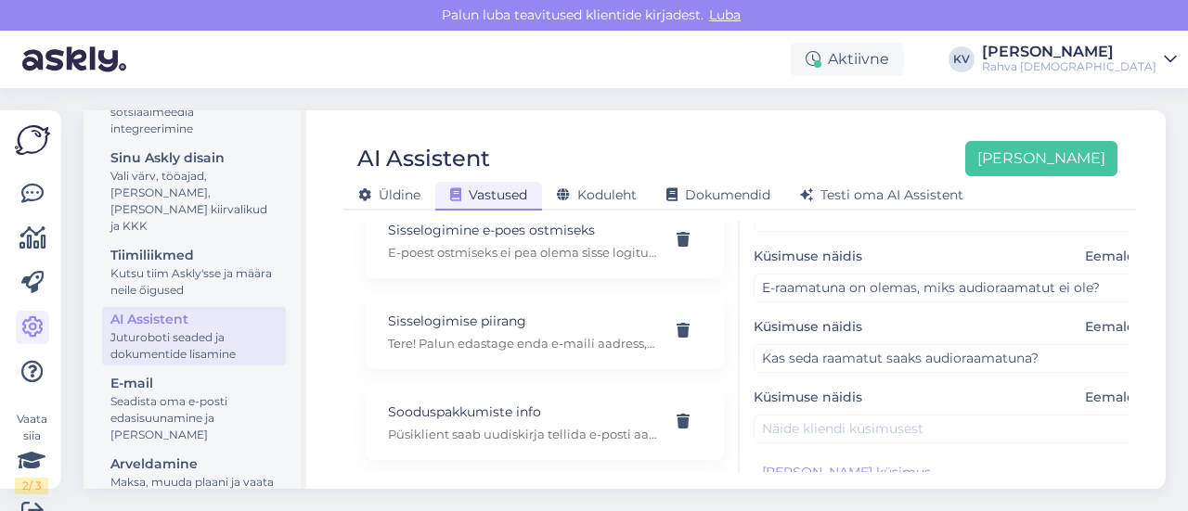
click at [520, 170] on p "Soodustuse saamiseks tuleb kaupluses [PERSON_NAME] näidata enda SEB kaarti. Täp…" at bounding box center [522, 161] width 268 height 17
type input "SEB soodustus"
type input "Kuidas SEB soodustust saada 15 kuupäev?"
type textarea "Soodustuse saamiseks tuleb kaupluses [PERSON_NAME] näidata enda SEB kaarti. Täp…"
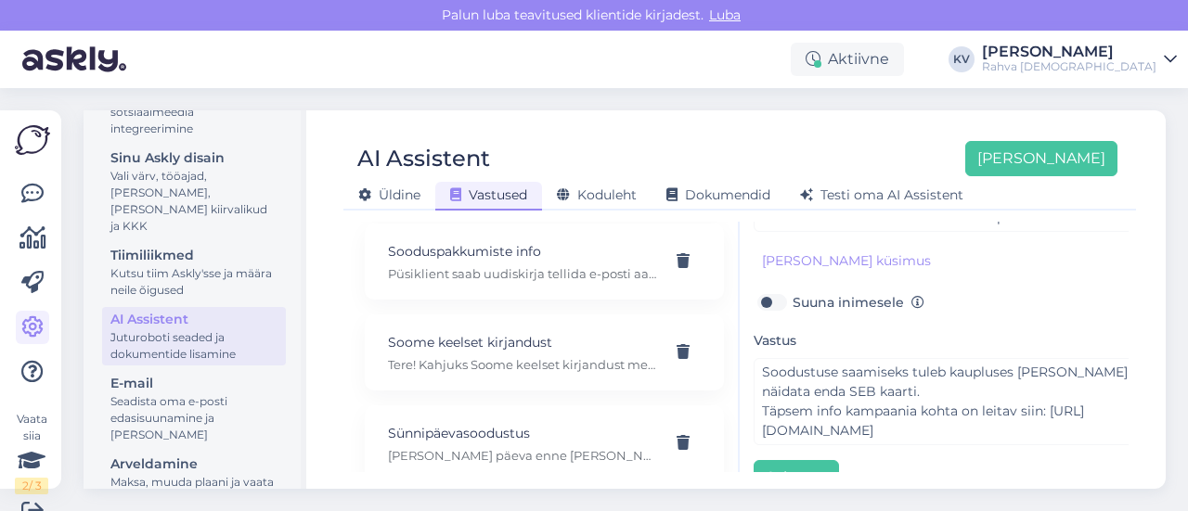
scroll to position [14198, 0]
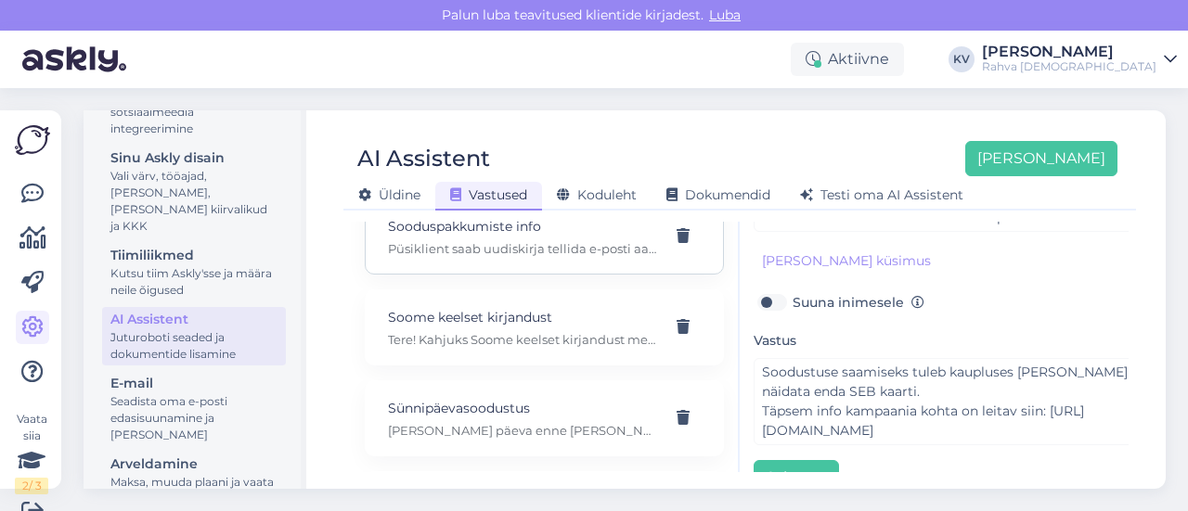
click at [459, 237] on p "Sooduspakkumiste info" at bounding box center [522, 226] width 268 height 20
type input "Sooduspakkumiste info"
type input "Kuidas saab Rahva [DEMOGRAPHIC_DATA] püsikliendina sooduspakkumiste ja uudiste …"
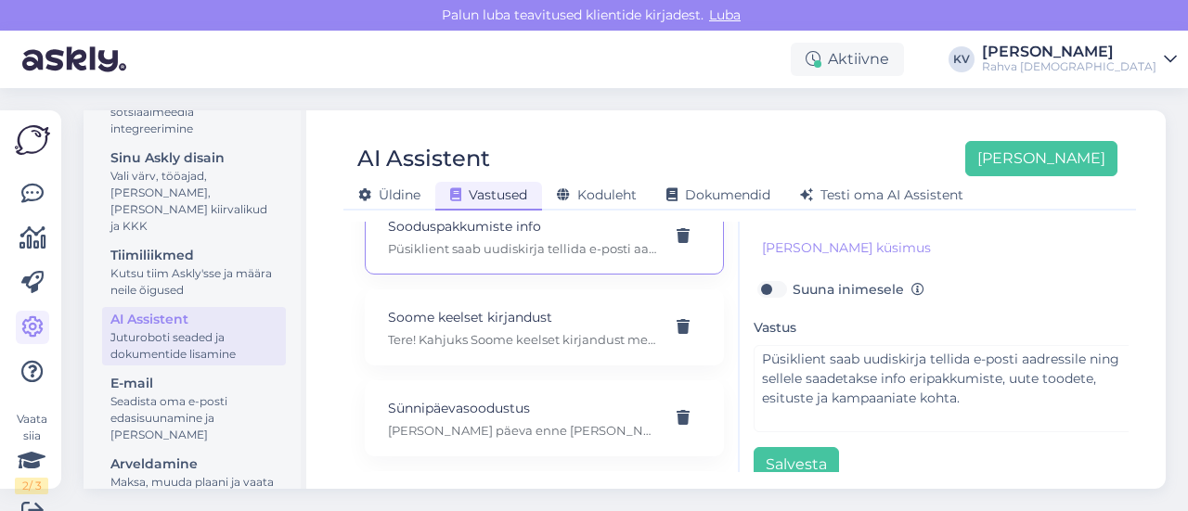
scroll to position [234, 0]
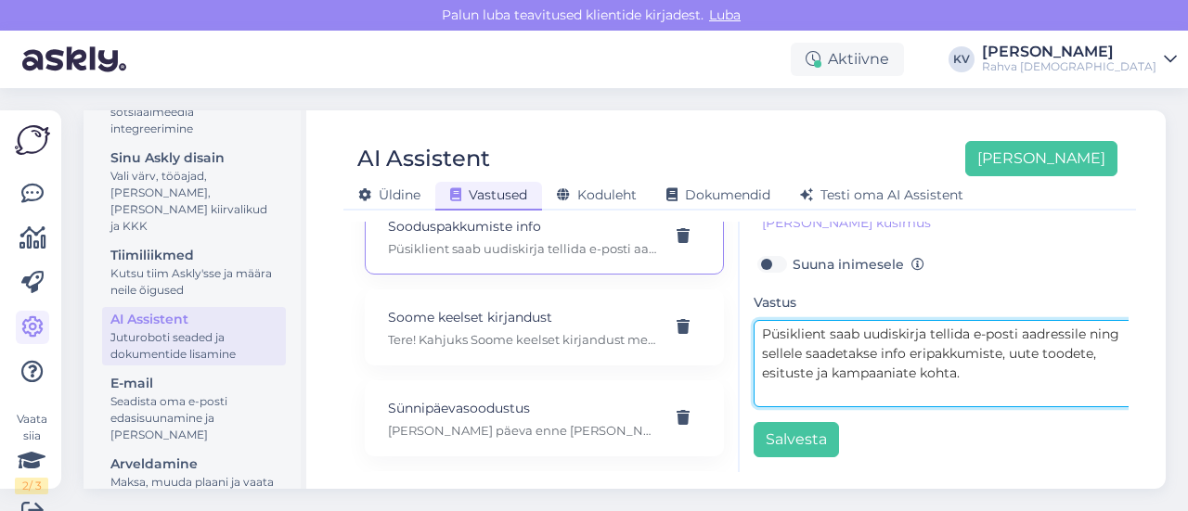
click at [960, 362] on textarea "Püsiklient saab uudiskirja tellida e-posti aadressile ning sellele saadetakse i…" at bounding box center [948, 363] width 390 height 87
drag, startPoint x: 967, startPoint y: 364, endPoint x: 741, endPoint y: 324, distance: 229.9
click at [740, 322] on div "[PERSON_NAME], küsimus ja vastus siia Teema Sooduspakkumiste info Küsimuse näid…" at bounding box center [934, 347] width 389 height 251
click at [981, 359] on textarea "Püsiklient saab uudiskirja tellida e-posti aadressile ning sellele saadetakse i…" at bounding box center [948, 363] width 390 height 87
click at [777, 361] on textarea "Püsiklient saab uudiskirja tellida e-posti aadressile ning sellele saadetakse i…" at bounding box center [948, 363] width 390 height 87
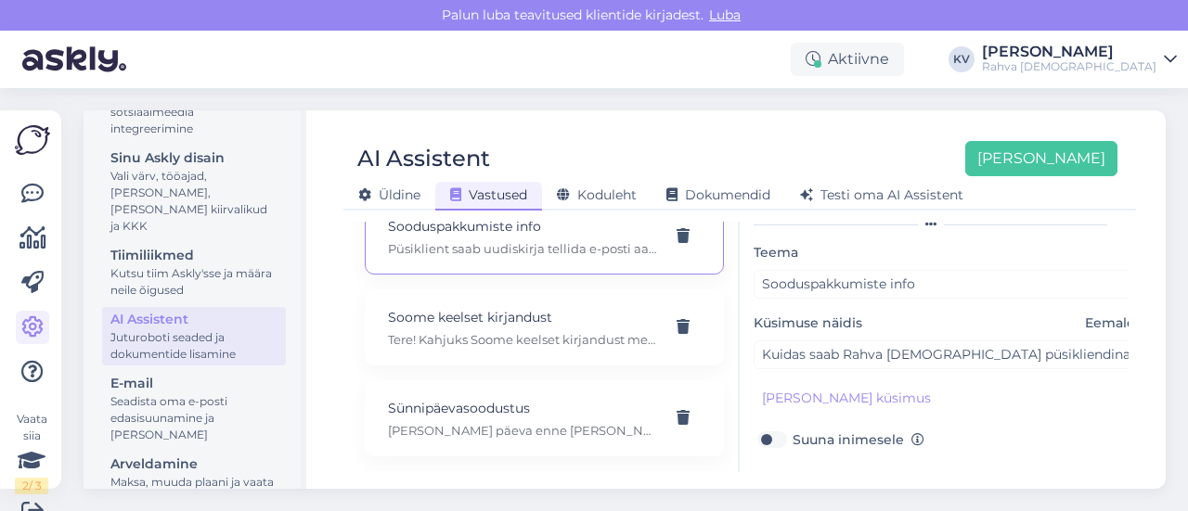
scroll to position [141, 0]
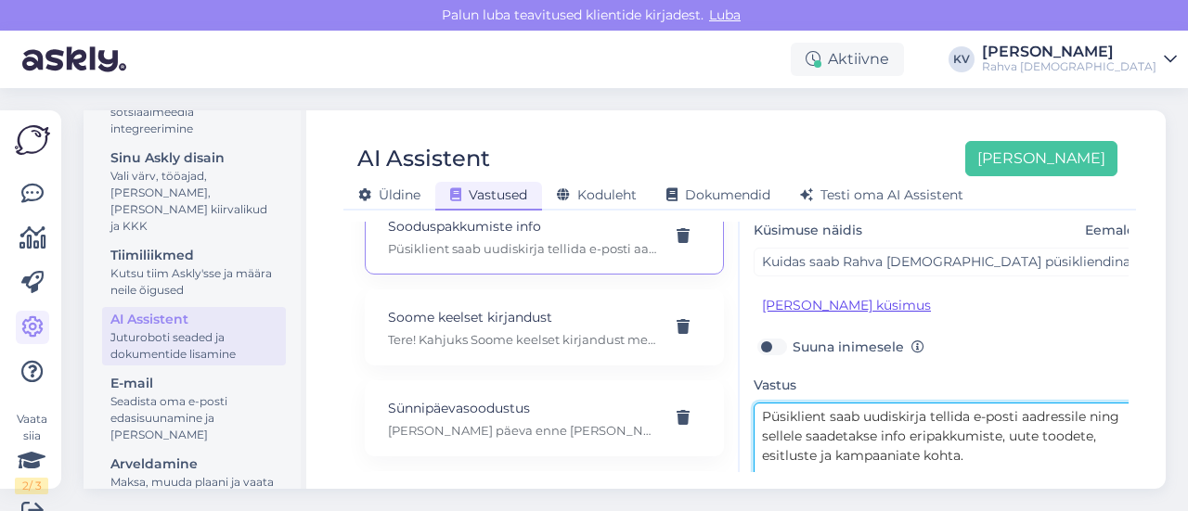
type textarea "Püsiklient saab uudiskirja tellida e-posti aadressile ning sellele saadetakse i…"
click at [845, 300] on button "[PERSON_NAME] küsimus" at bounding box center [846, 305] width 186 height 29
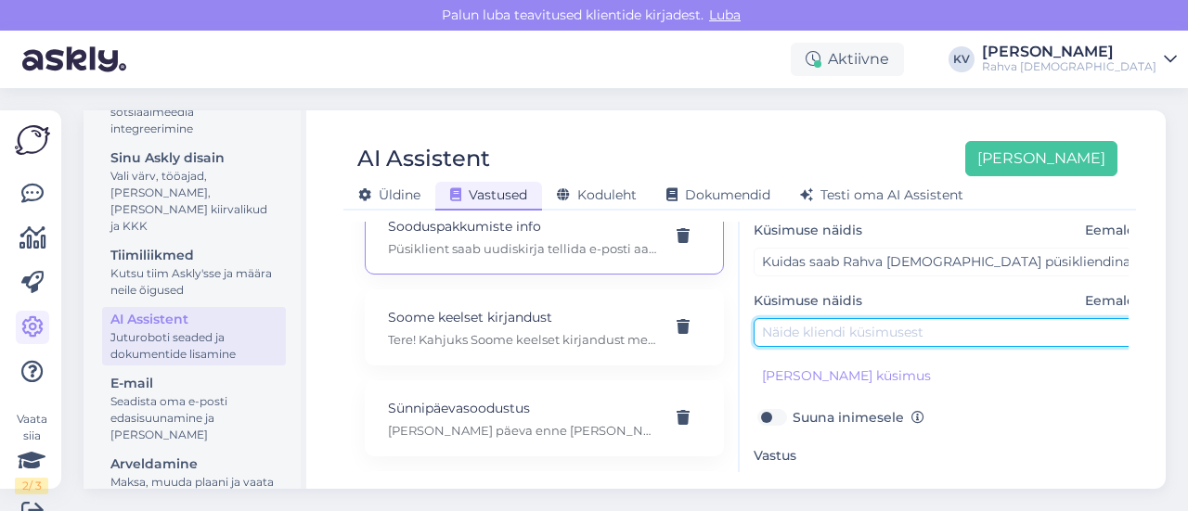
drag, startPoint x: 930, startPoint y: 331, endPoint x: 947, endPoint y: 341, distance: 19.1
click at [930, 331] on input "text" at bounding box center [948, 332] width 390 height 29
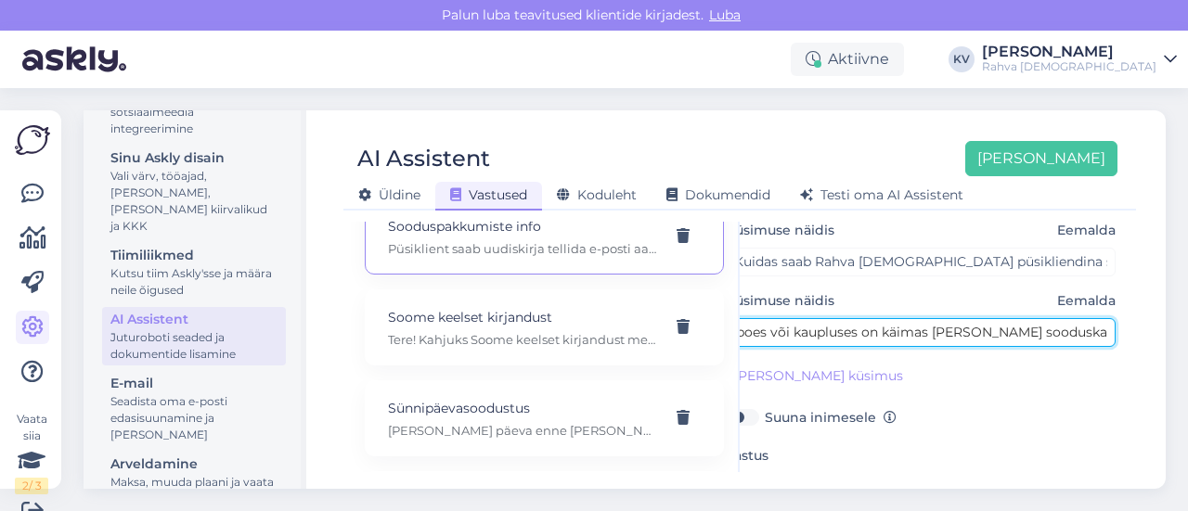
scroll to position [0, 44]
type input "Kas e-poes või kaupluses on käimas [PERSON_NAME] sooduskampaaniat?"
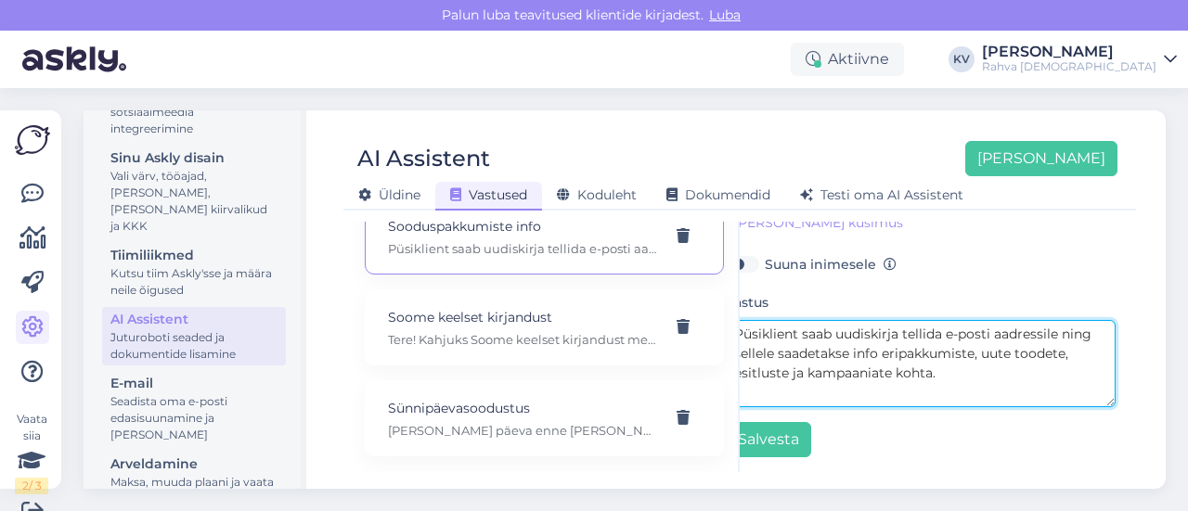
click at [972, 361] on textarea "Püsiklient saab uudiskirja tellida e-posti aadressile ning sellele saadetakse i…" at bounding box center [921, 363] width 390 height 87
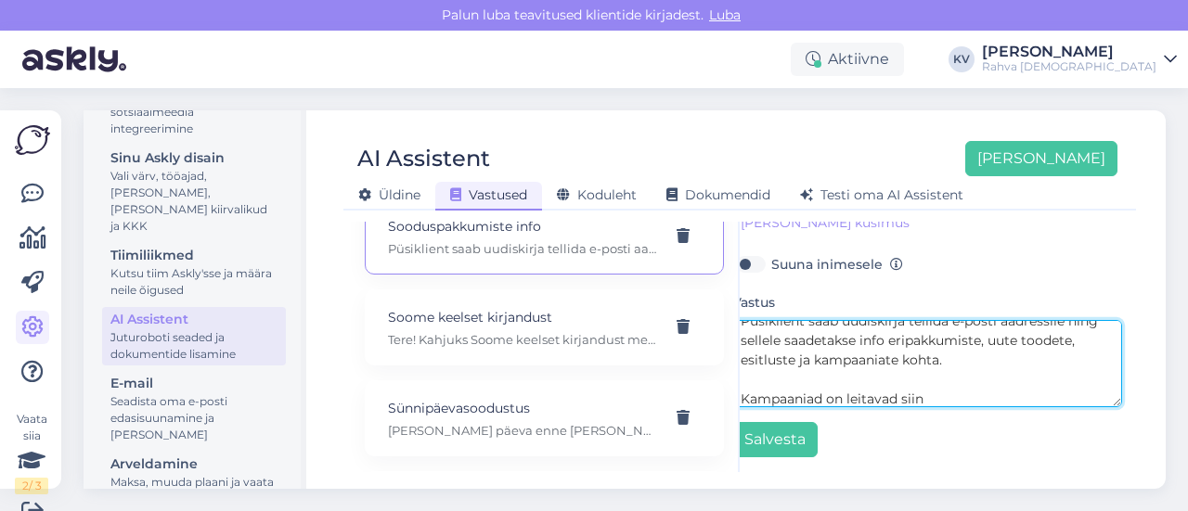
paste textarea "[URL][DOMAIN_NAME]"
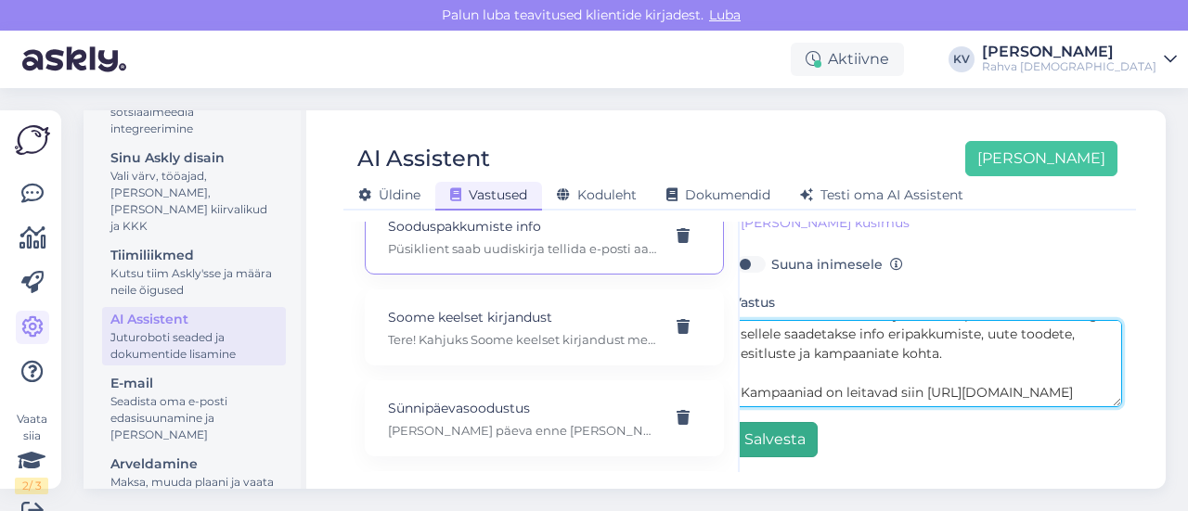
type textarea "Püsiklient saab uudiskirja tellida e-posti aadressile ning sellele saadetakse i…"
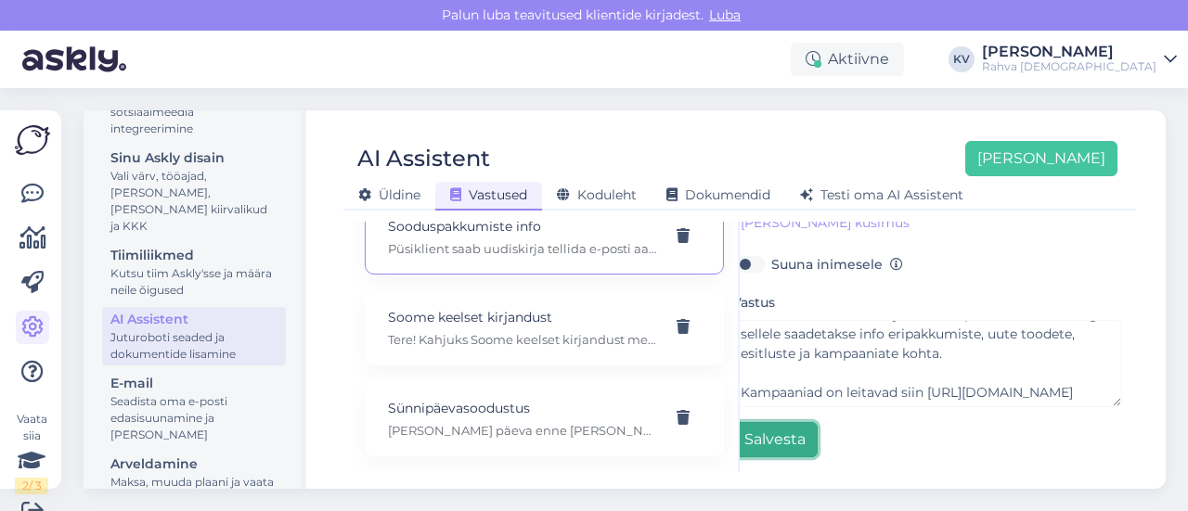
click at [791, 422] on button "Salvesta" at bounding box center [774, 439] width 85 height 35
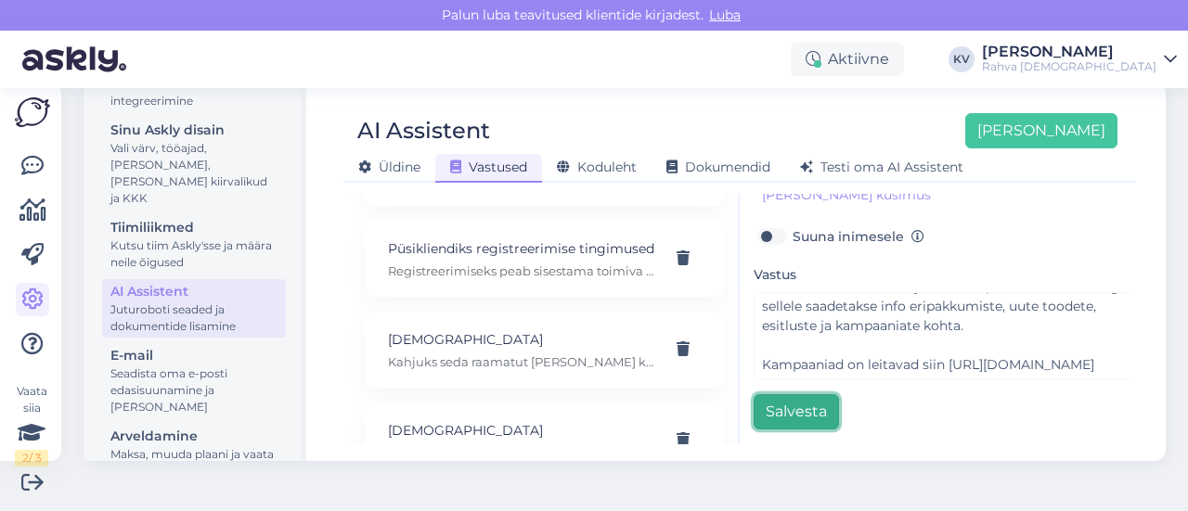
scroll to position [11694, 0]
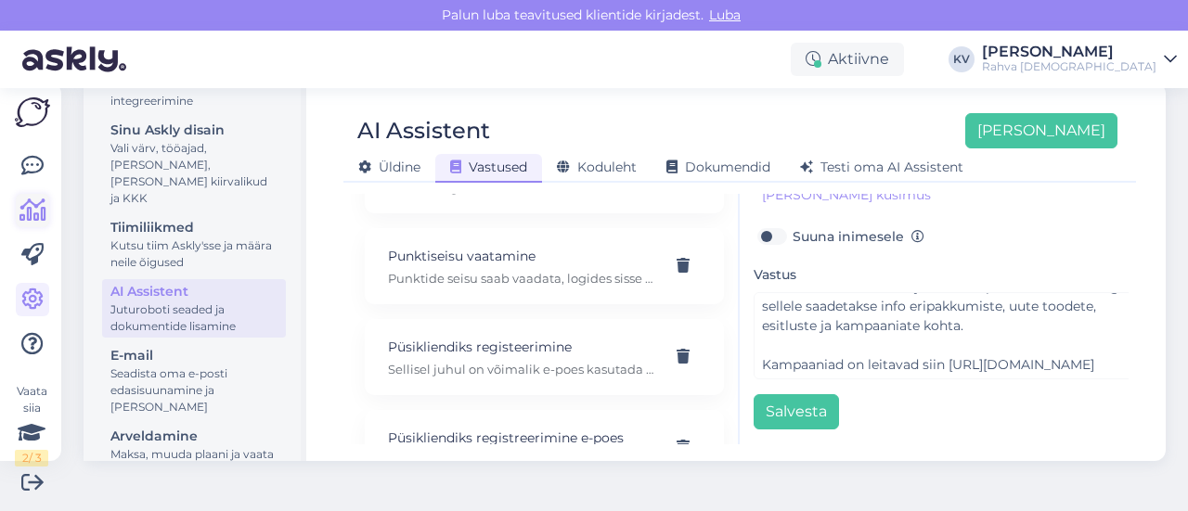
click at [28, 205] on icon at bounding box center [32, 211] width 27 height 22
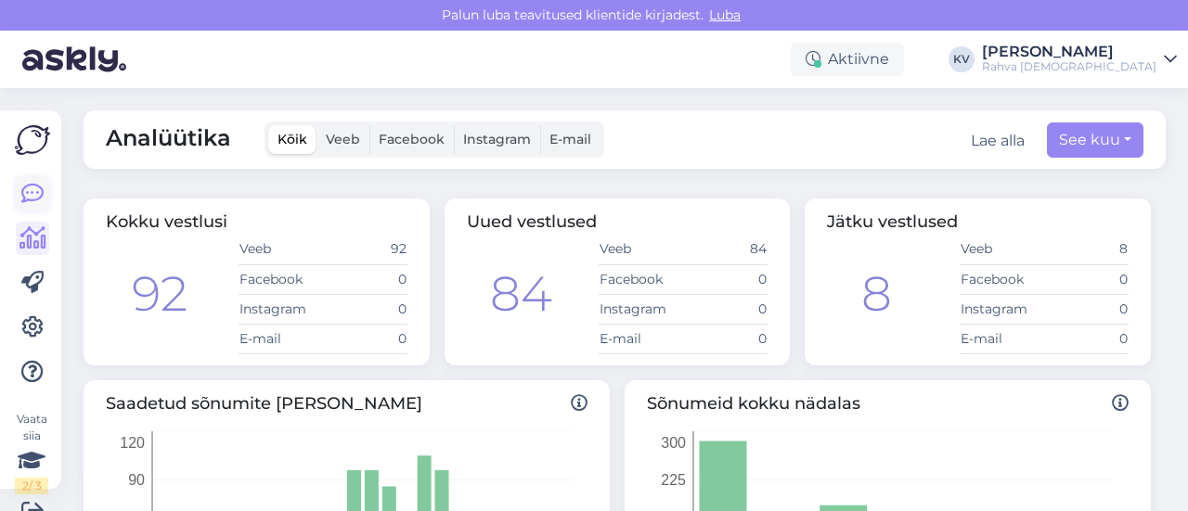
click at [37, 187] on icon at bounding box center [32, 194] width 22 height 22
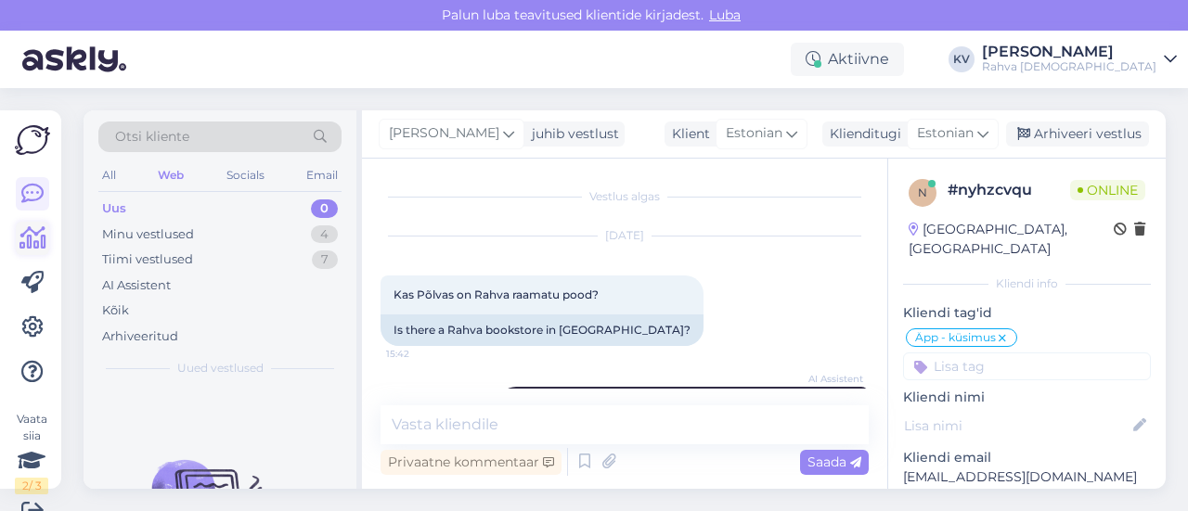
scroll to position [1479, 0]
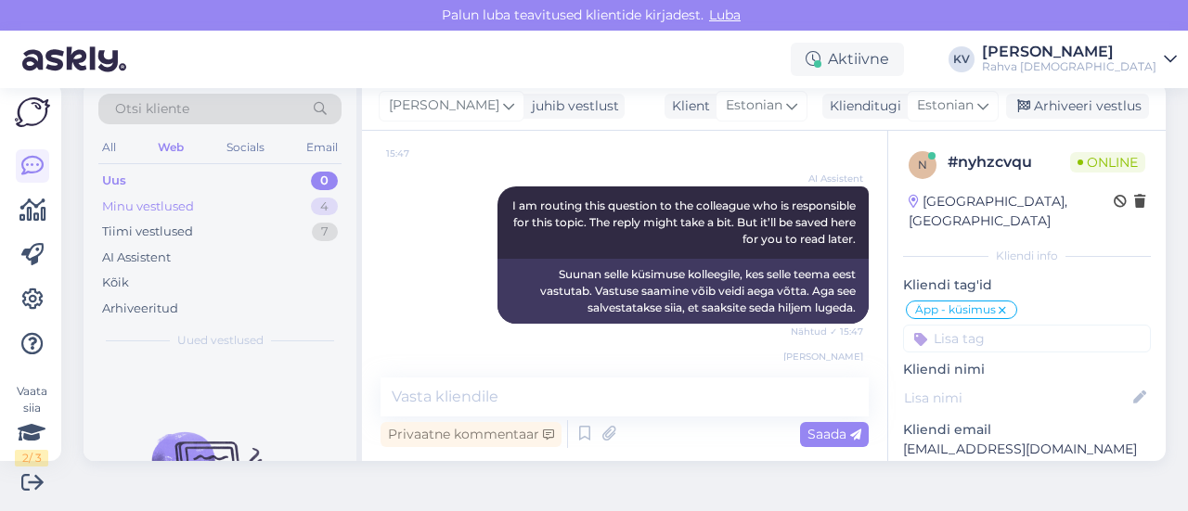
click at [213, 211] on div "Minu vestlused 4" at bounding box center [219, 207] width 243 height 26
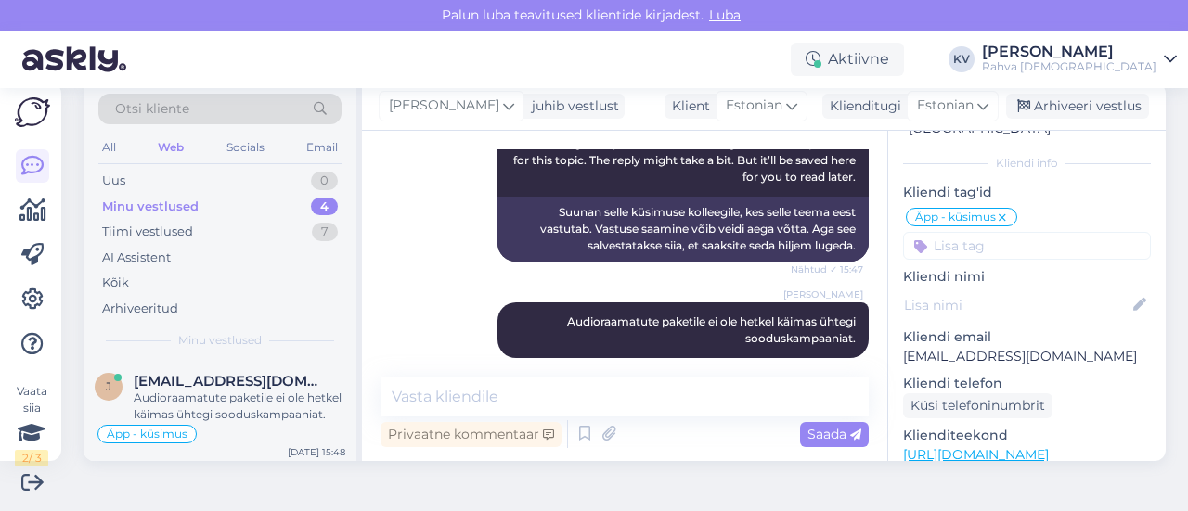
scroll to position [0, 0]
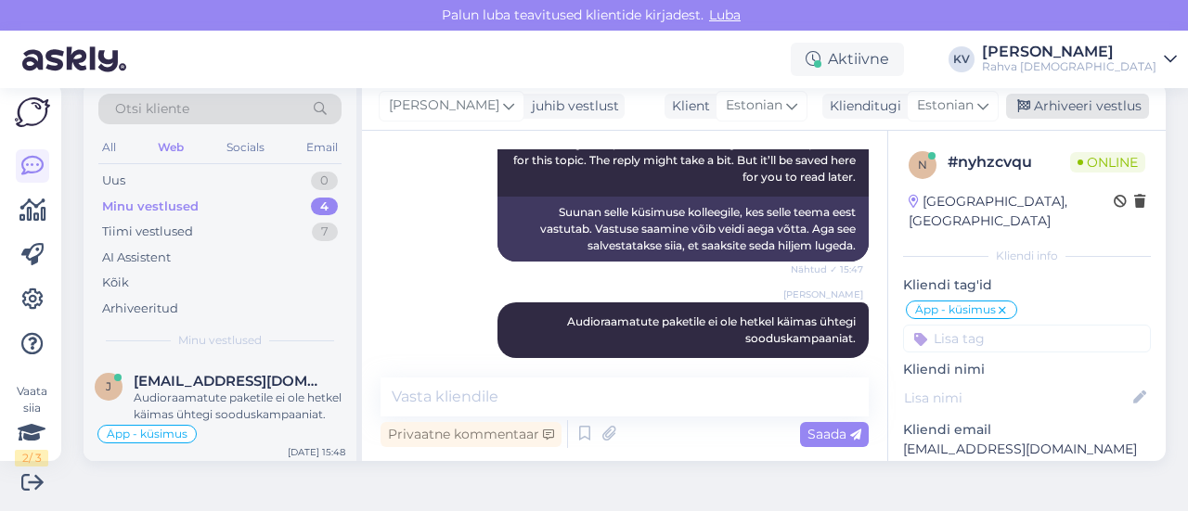
click at [1069, 106] on div "Arhiveeri vestlus" at bounding box center [1077, 106] width 143 height 25
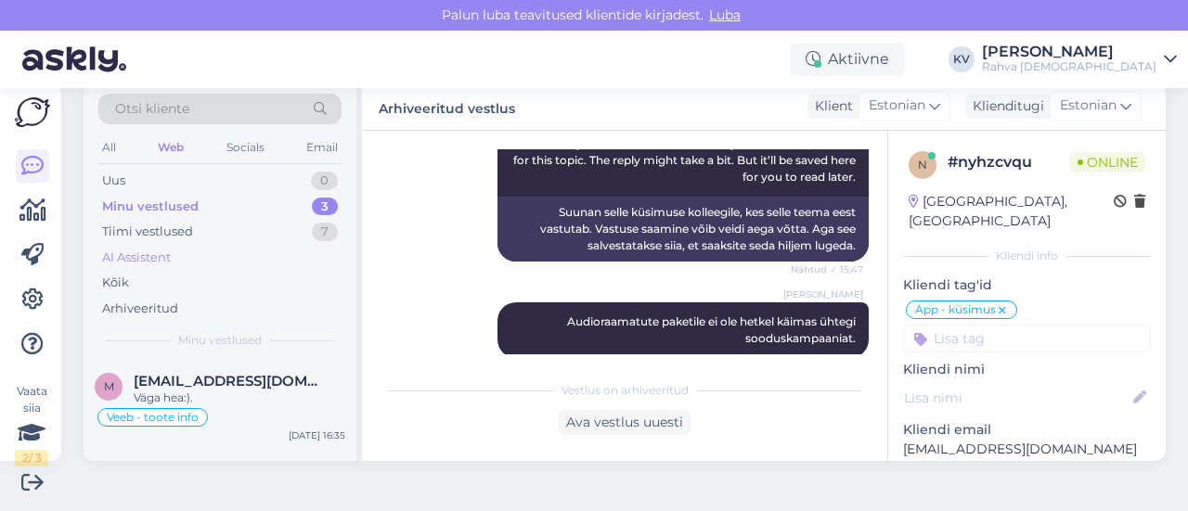
click at [152, 261] on div "AI Assistent" at bounding box center [136, 258] width 69 height 19
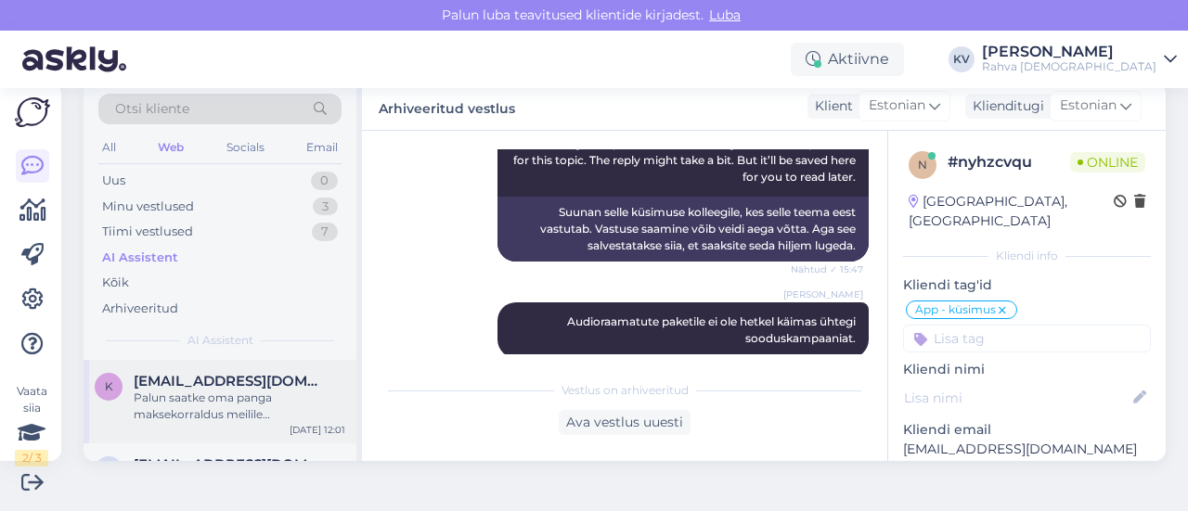
click at [218, 404] on div "Palun saatke oma panga maksekorraldus meilile [EMAIL_ADDRESS][DOMAIN_NAME], et …" at bounding box center [240, 406] width 212 height 33
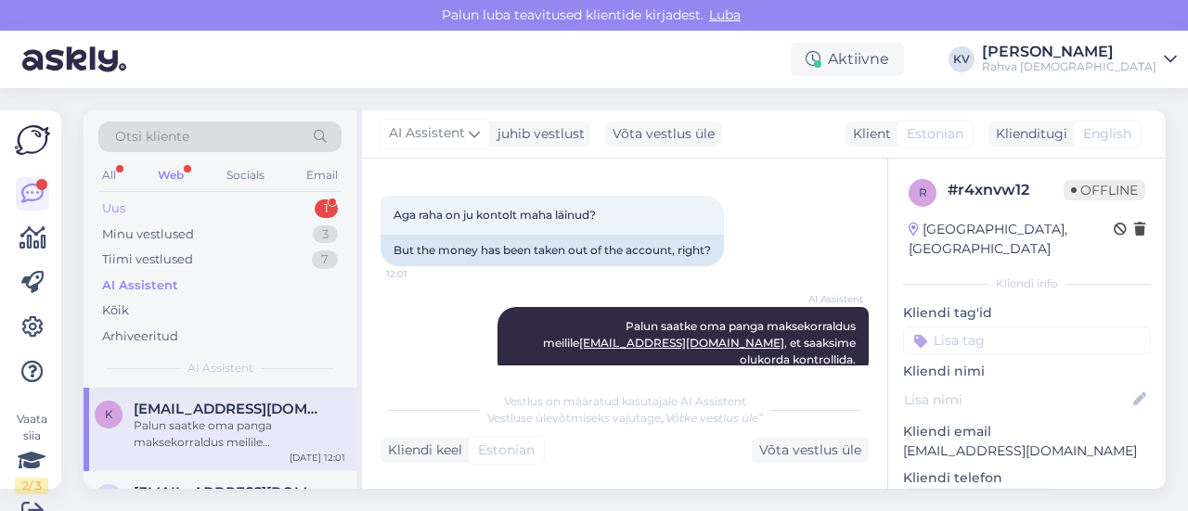
click at [223, 209] on div "Uus 1" at bounding box center [219, 209] width 243 height 26
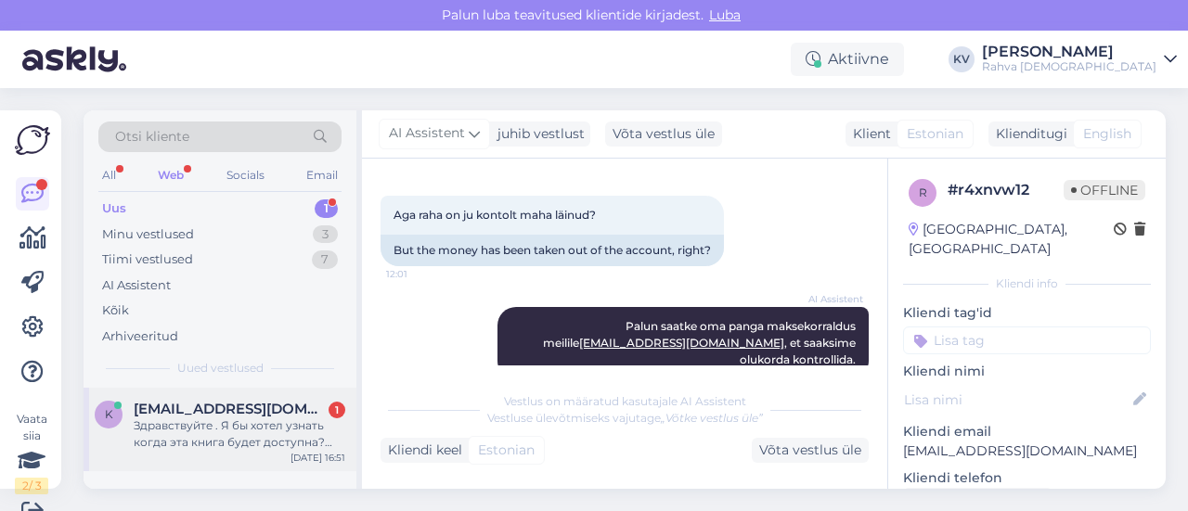
click at [215, 444] on div "Здравствуйте . Я бы хотел узнать когда эта книга будет доступна? Может можно гд…" at bounding box center [240, 434] width 212 height 33
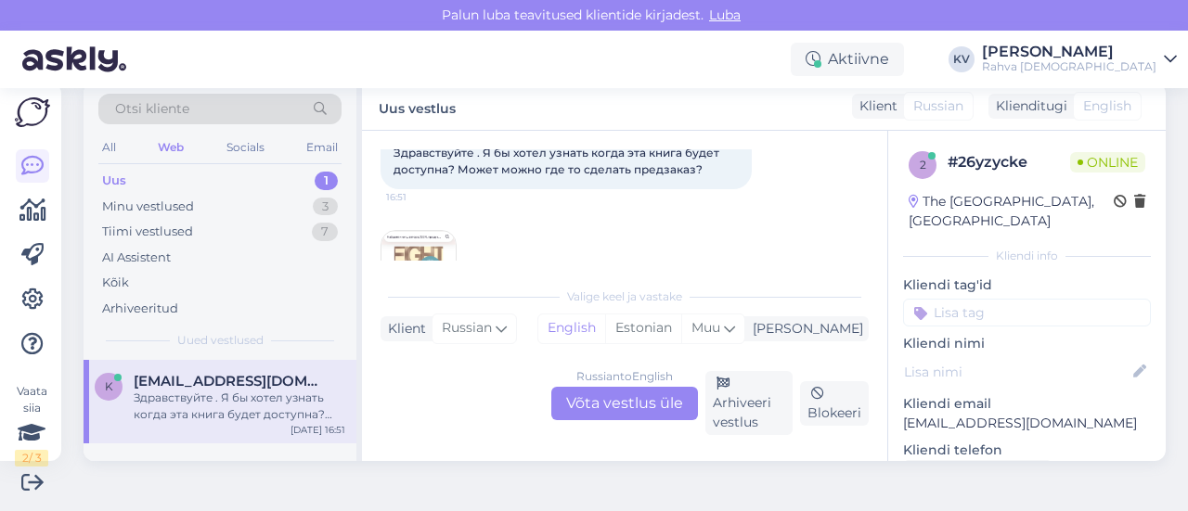
scroll to position [86, 0]
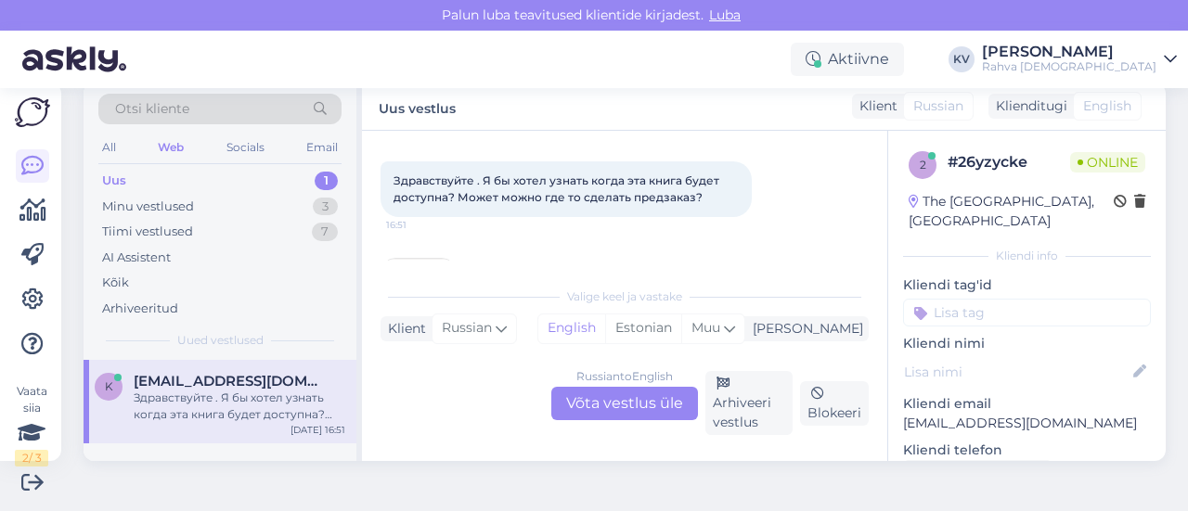
click at [533, 184] on span "Здравствуйте . Я бы хотел узнать когда эта книга будет доступна? Может можно гд…" at bounding box center [557, 189] width 328 height 31
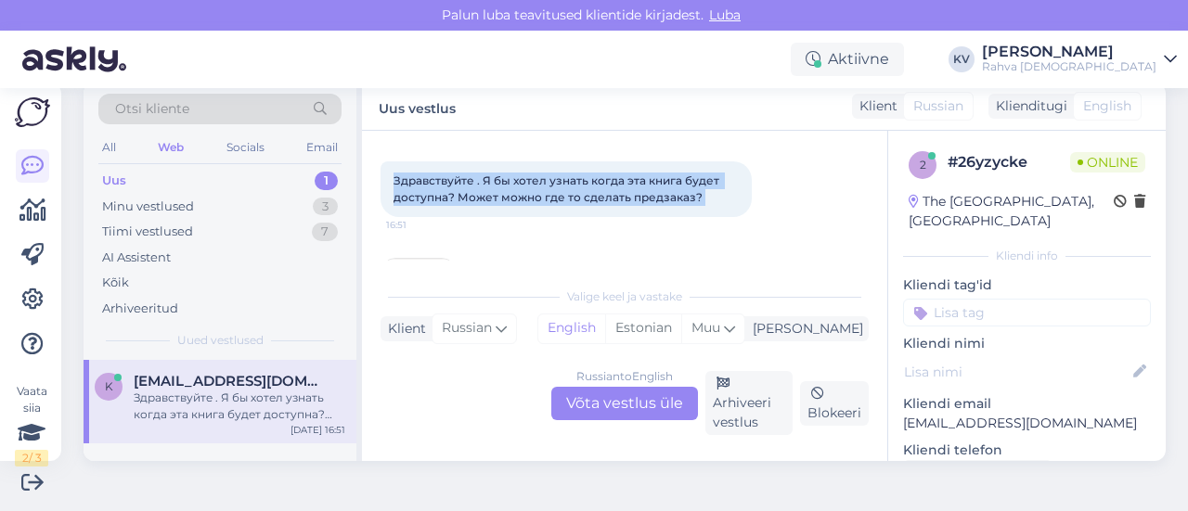
click at [533, 184] on span "Здравствуйте . Я бы хотел узнать когда эта книга будет доступна? Может можно гд…" at bounding box center [557, 189] width 328 height 31
copy div "Здравствуйте . Я бы хотел узнать когда эта книга будет доступна? Может можно гд…"
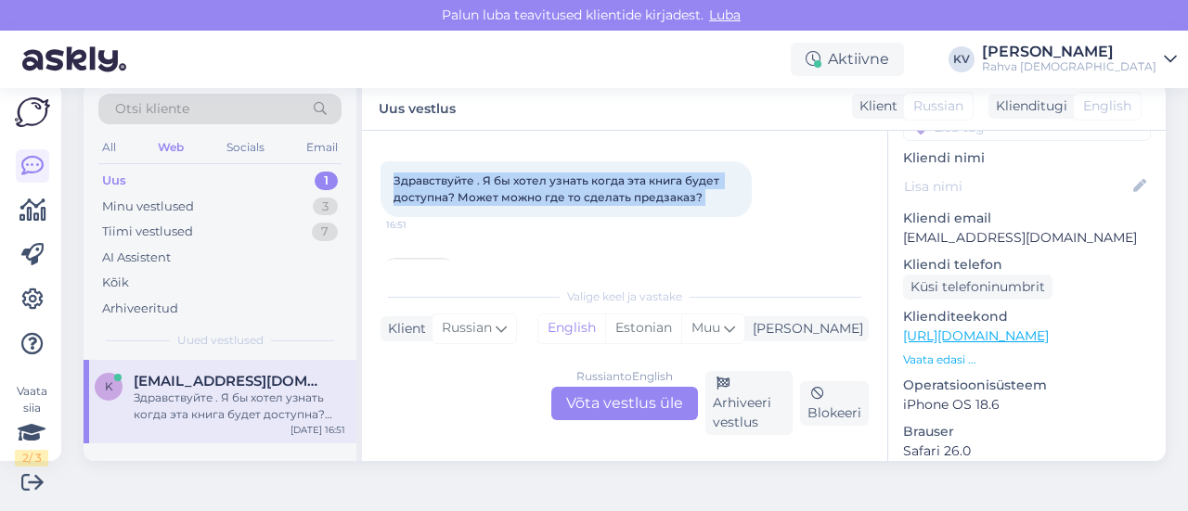
click at [972, 339] on link "[URL][DOMAIN_NAME]" at bounding box center [976, 336] width 146 height 17
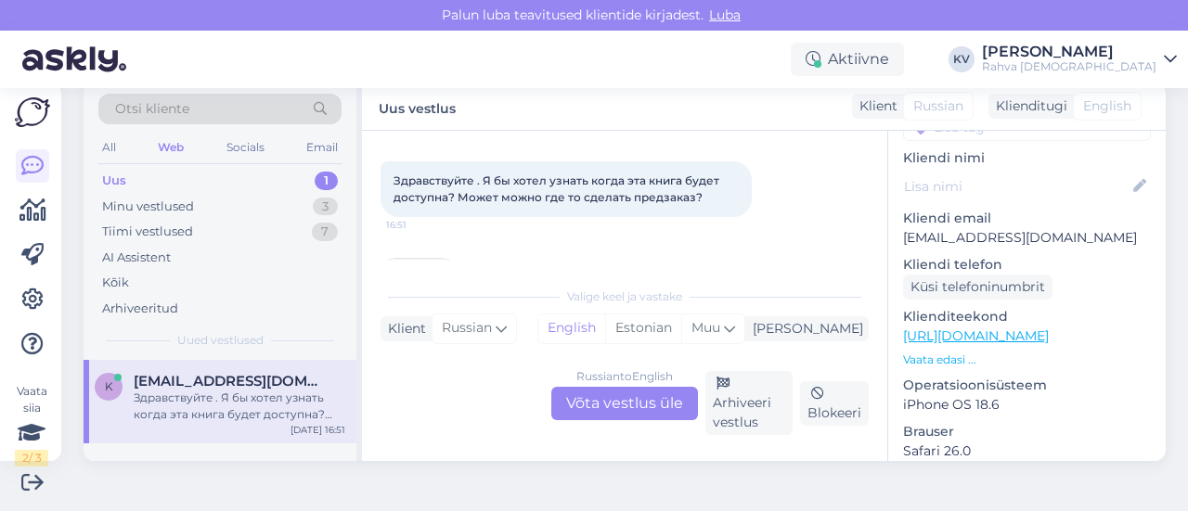
click at [620, 398] on div "Russian to English Võta vestlus üle" at bounding box center [624, 403] width 147 height 33
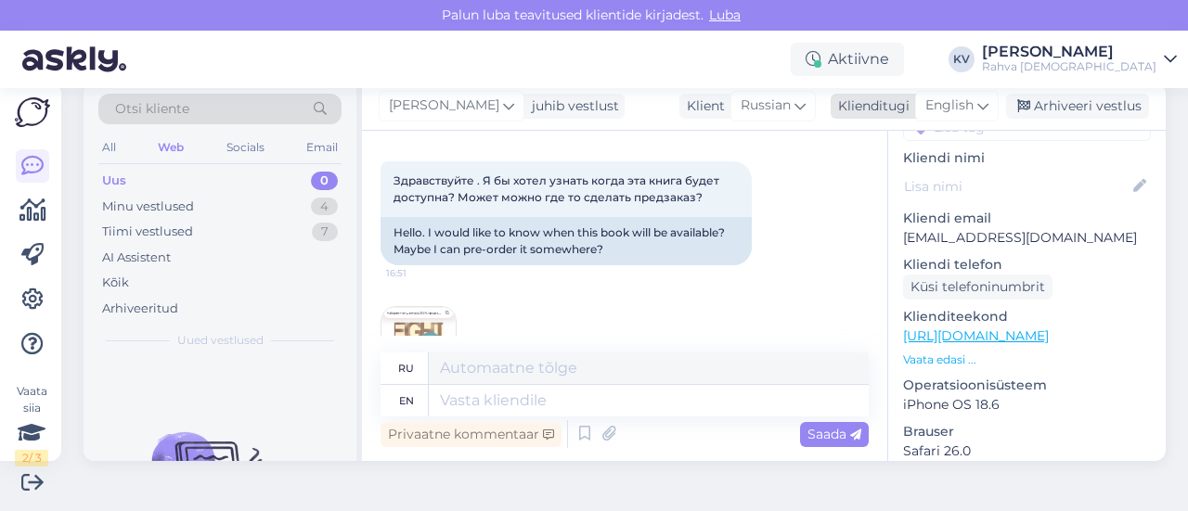
click at [950, 109] on span "English" at bounding box center [949, 106] width 48 height 20
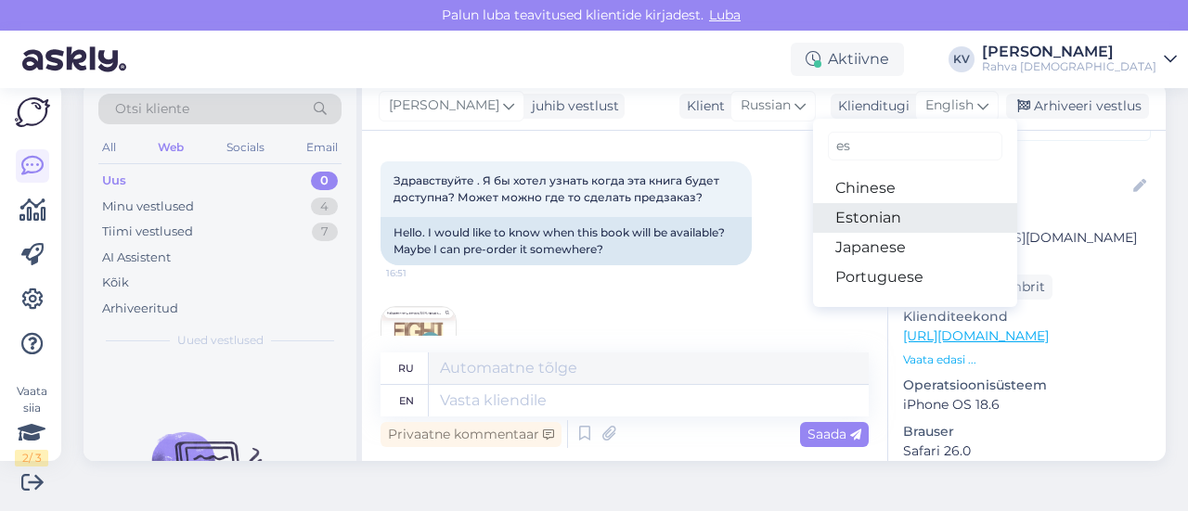
type input "es"
click at [860, 214] on link "Estonian" at bounding box center [915, 218] width 204 height 30
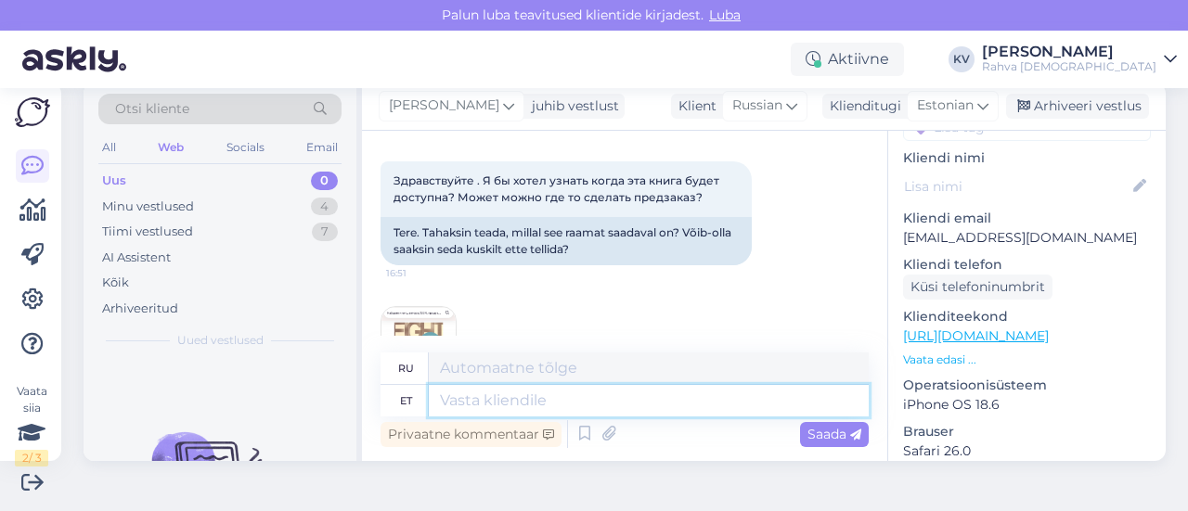
click at [568, 404] on textarea at bounding box center [649, 401] width 440 height 32
type textarea "Kahjuks het"
type textarea "К сожалению"
type textarea "Kahjuks hetkel se"
type textarea "К сожалению, на данный момент"
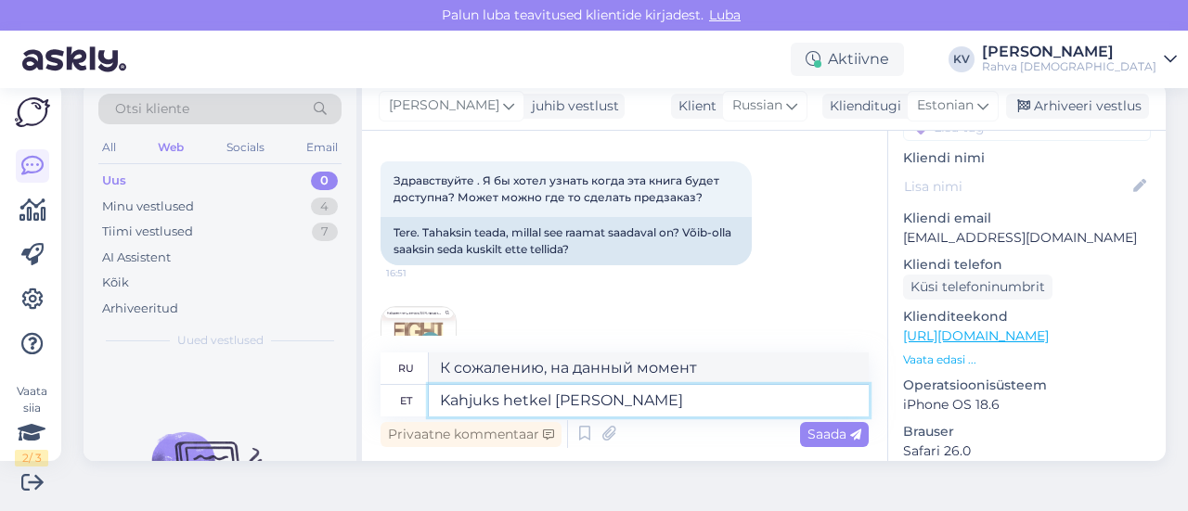
type textarea "Kahjuks hetkel seda raa"
type textarea "К сожалению, на данный момент это"
type textarea "Kahjuks hetkel seda raamatut j"
type textarea "К сожалению, эта книга в настоящее время недоступна."
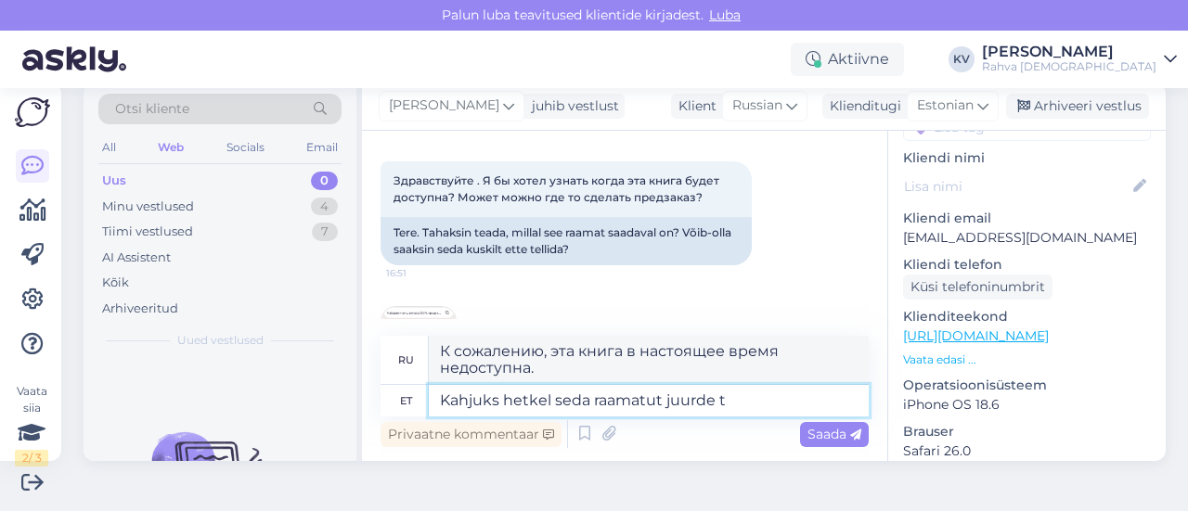
type textarea "Kahjuks hetkel seda raamatut juurde tu"
type textarea "К сожалению, в данный момент эта книга недоступна."
type textarea "Kahjuks hetkel seda raamatut juurde tulemas mei"
type textarea "К сожалению, эта книга в настоящее время добавляется."
type textarea "Kahjuks hetkel seda raamatut juurde tulemas [PERSON_NAME]"
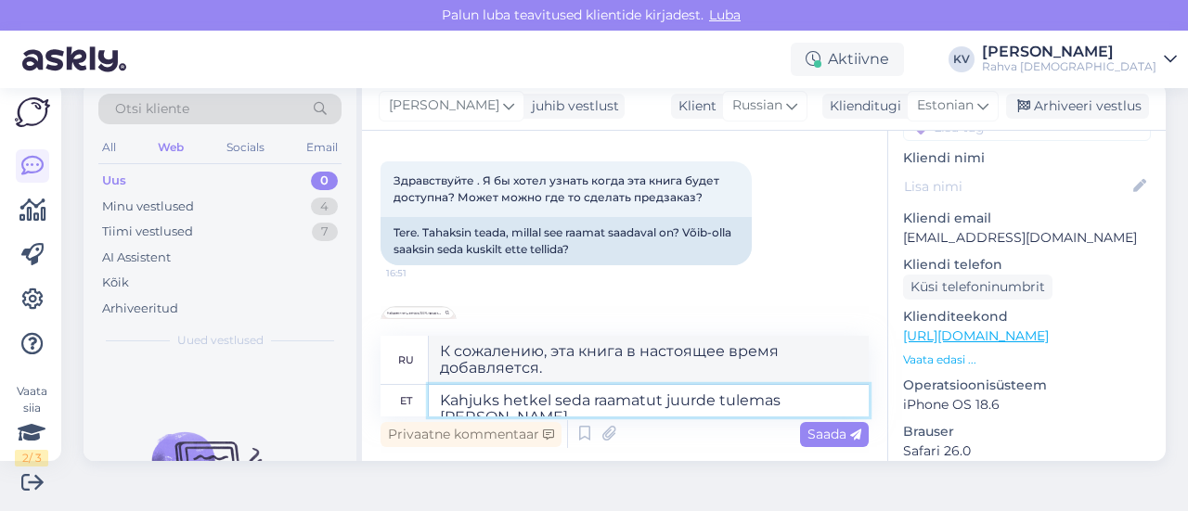
type textarea "К сожалению, в настоящее время эта книга нам недоступна."
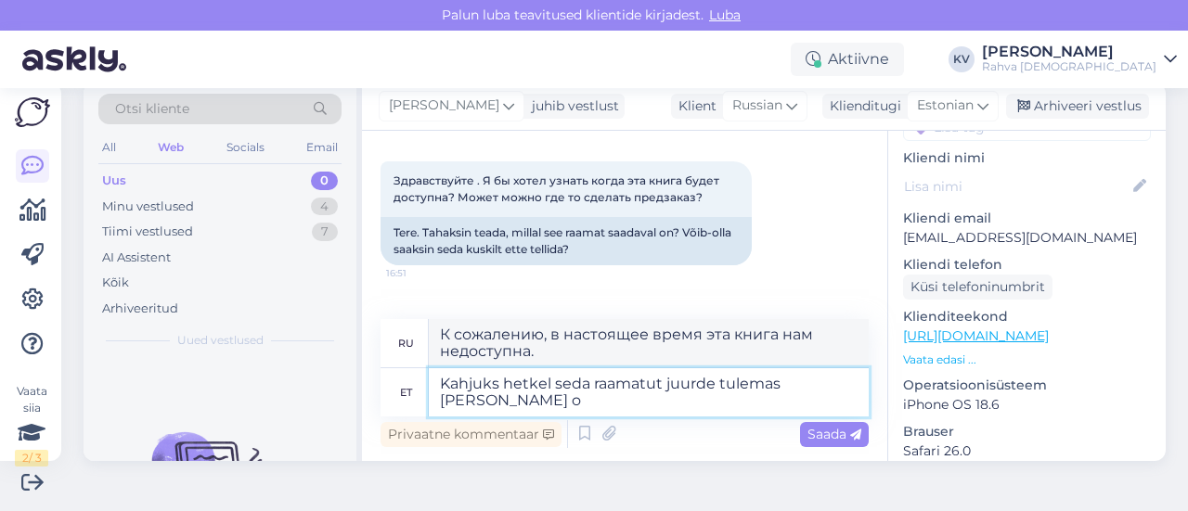
type textarea "Kahjuks hetkel seda raamatut juurde tulemas [PERSON_NAME] ol"
type textarea "К сожалению, на данный момент эта книга к нам не поступит."
type textarea "Kahjuks hetkel seda raamatut juurde tulemas [PERSON_NAME] ole. Toote ju"
type textarea "К сожалению, в данный момент этой книги у нас нет в наличии."
type textarea "Kahjuks hetkel seda raamatut juurde tulemas [PERSON_NAME] ole. Toote juures on …"
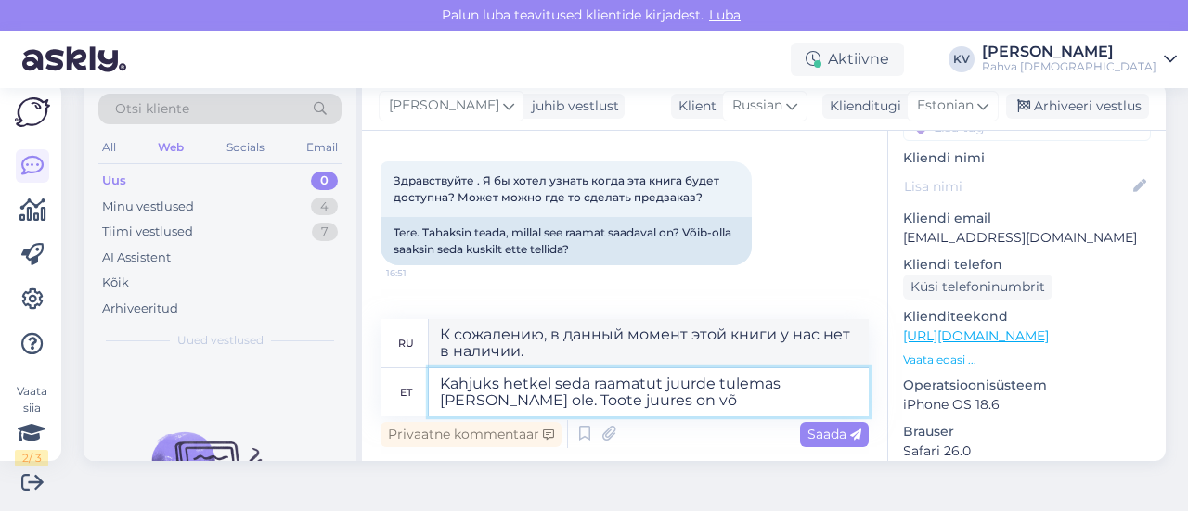
type textarea "К сожалению, в данный момент этой книги у нас нет в наличии. Товар"
type textarea "Kahjuks hetkel seda raamatut juurde tulemas [PERSON_NAME] ole. Toote juures on …"
type textarea "К сожалению, в данный момент этой книги нет в наличии. Вы можете заказать товар."
type textarea "Kahjuks hetkel seda raamatut juurde tulemas [PERSON_NAME] ole. Toote juures on …"
type textarea "К сожалению, эта книга сейчас недоступна. Вы можете заказать её на странице тов…"
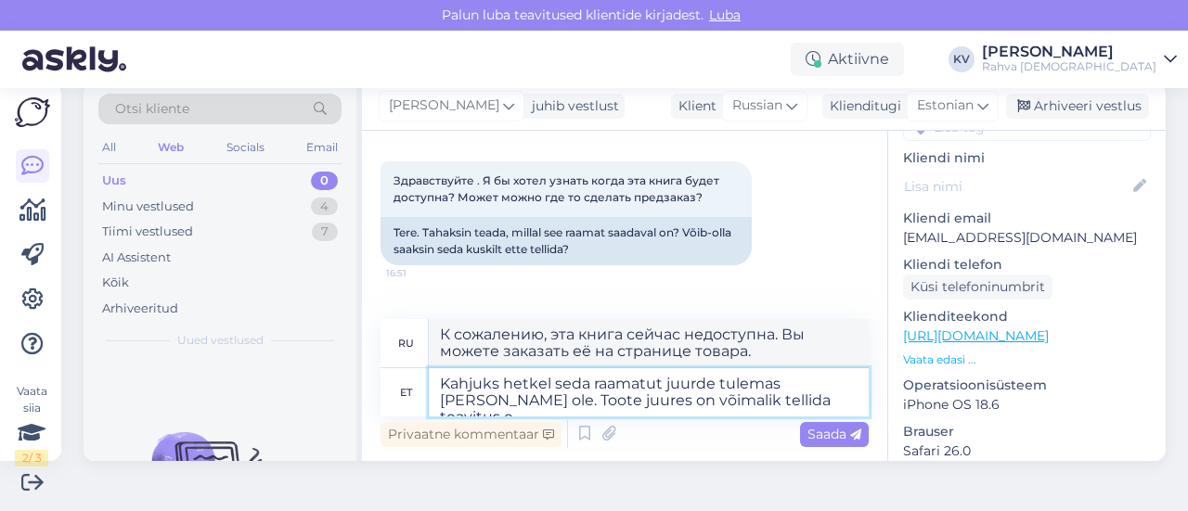
type textarea "Kahjuks hetkel seda raamatut juurde tulemas [PERSON_NAME] ole. Toote juures on …"
type textarea "К сожалению, эта книга сейчас недоступна. Вы можете заказать уведомление о пост…"
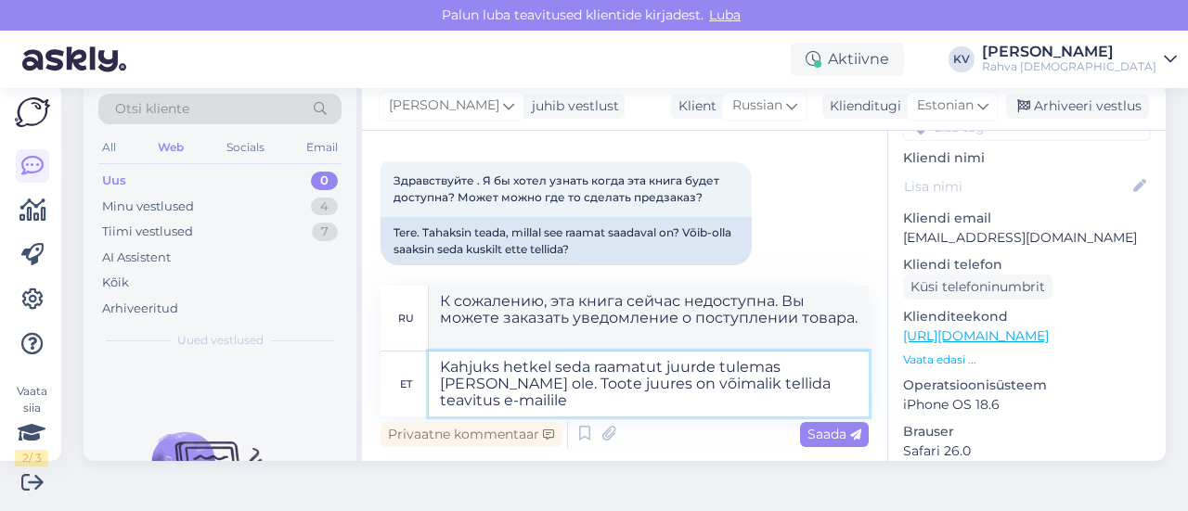
type textarea "Kahjuks hetkel seda raamatut juurde tulemas [PERSON_NAME] ole. Toote juures on …"
type textarea "К сожалению, эта книга сейчас недоступна. Вы можете заказать уведомление о пост…"
type textarea "Kahjuks hetkel seda raamatut juurde tulemas [PERSON_NAME] ole. Toote juures on …"
type textarea "К сожалению, эта книга пока не поступает к нам. Можно заказать уведомление на э…"
type textarea "Kahjuks hetkel seda raamatut juurde tulemas [PERSON_NAME] ole. Toote juures on …"
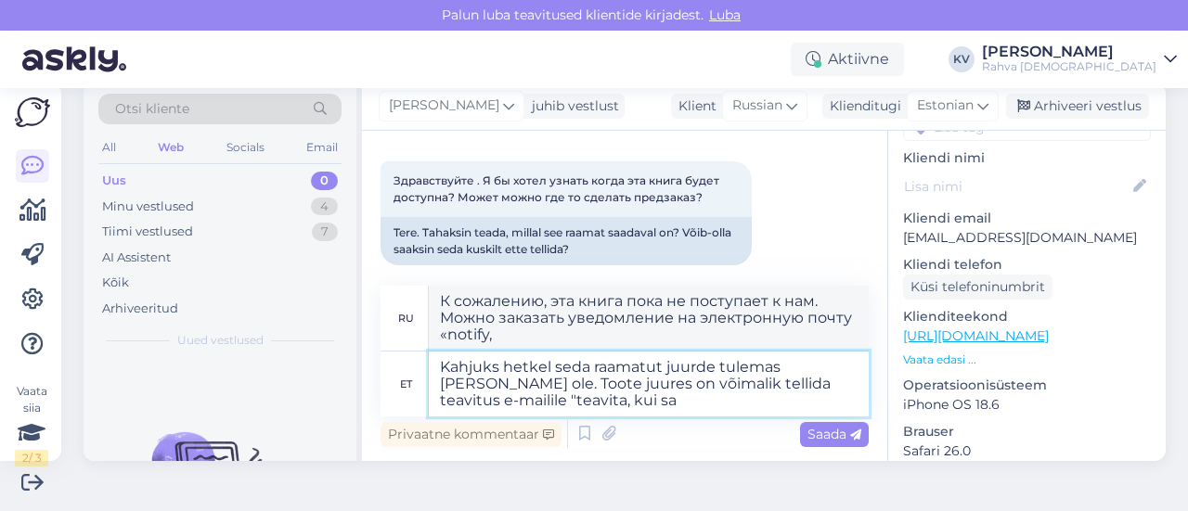
type textarea "К сожалению, эта книга сейчас недоступна. Вы можете заказать уведомление по эле…"
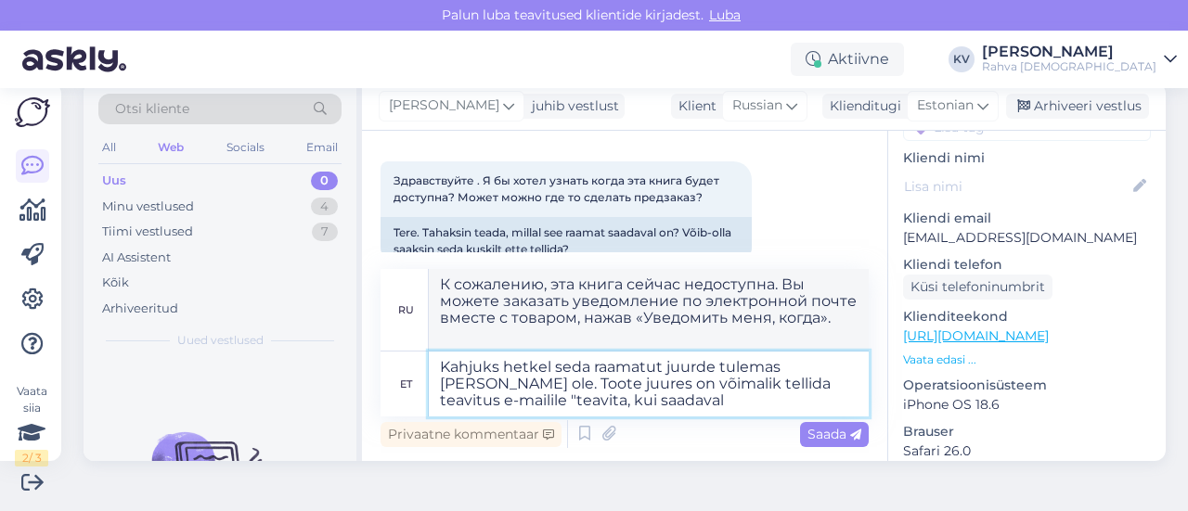
type textarea "Kahjuks hetkel seda raamatut juurde tulemas [PERSON_NAME] ole. Toote juures on …"
type textarea "К сожалению, эта книга сейчас недоступна. Вы можете заказать уведомление по эле…"
type textarea "Kahjuks hetkel seda raamatut juurde tulemas [PERSON_NAME] ole. Toote juures on …"
click at [809, 441] on span "Saada" at bounding box center [834, 434] width 54 height 17
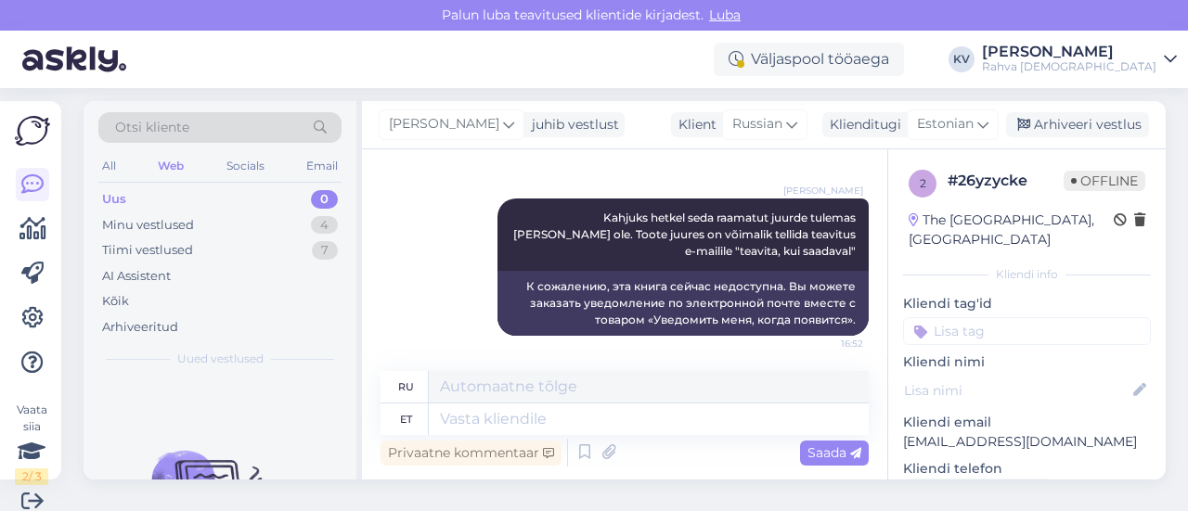
scroll to position [0, 0]
